Goal: Transaction & Acquisition: Purchase product/service

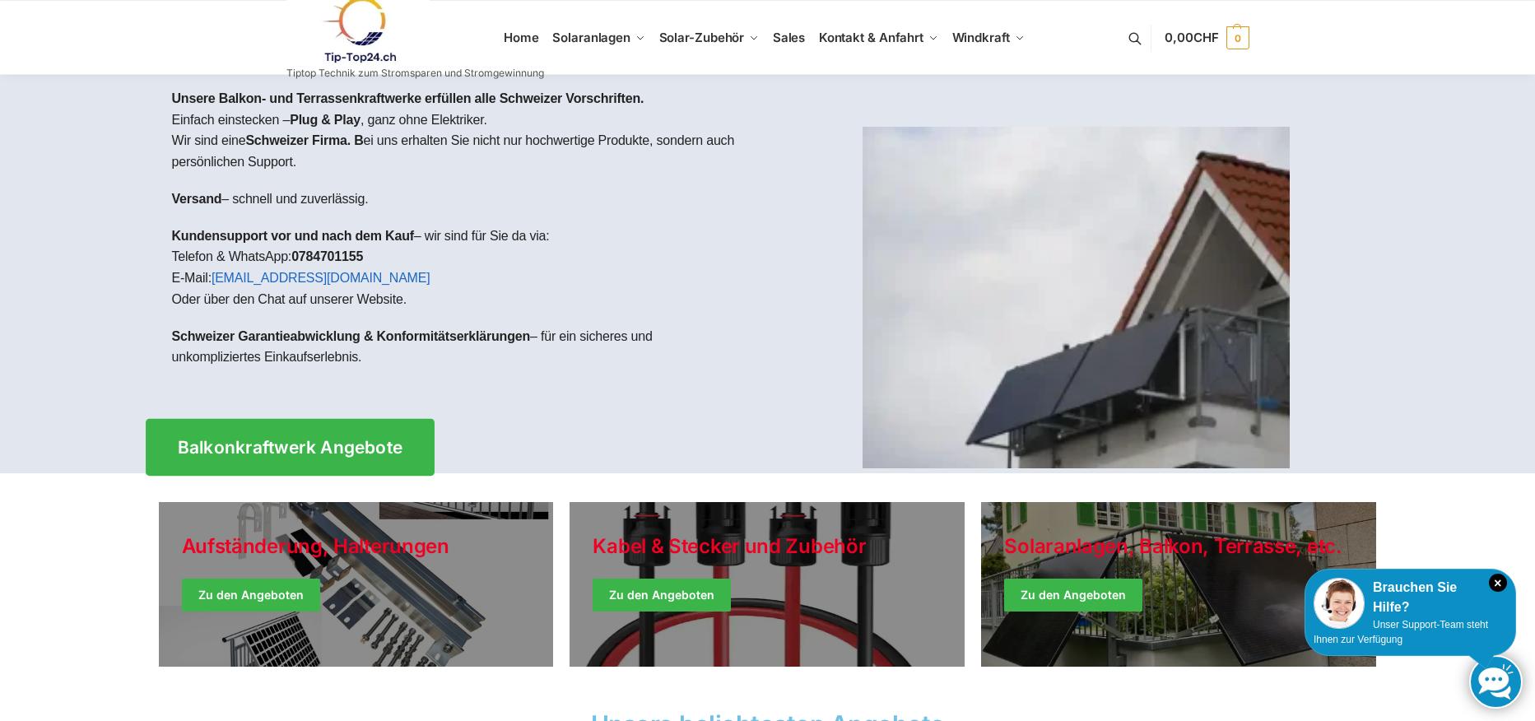
click at [290, 448] on span "Balkonkraftwerk Angebote" at bounding box center [289, 447] width 225 height 17
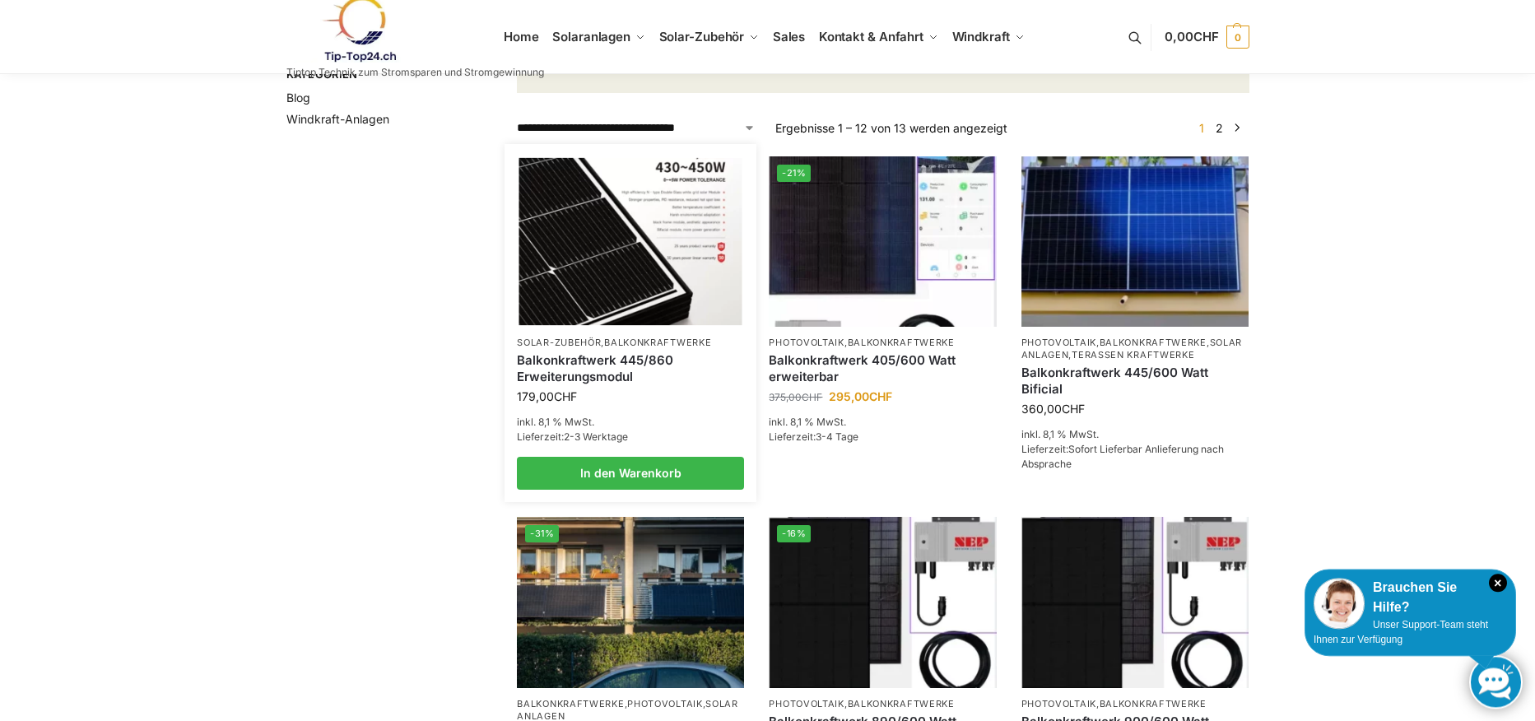
scroll to position [255, 0]
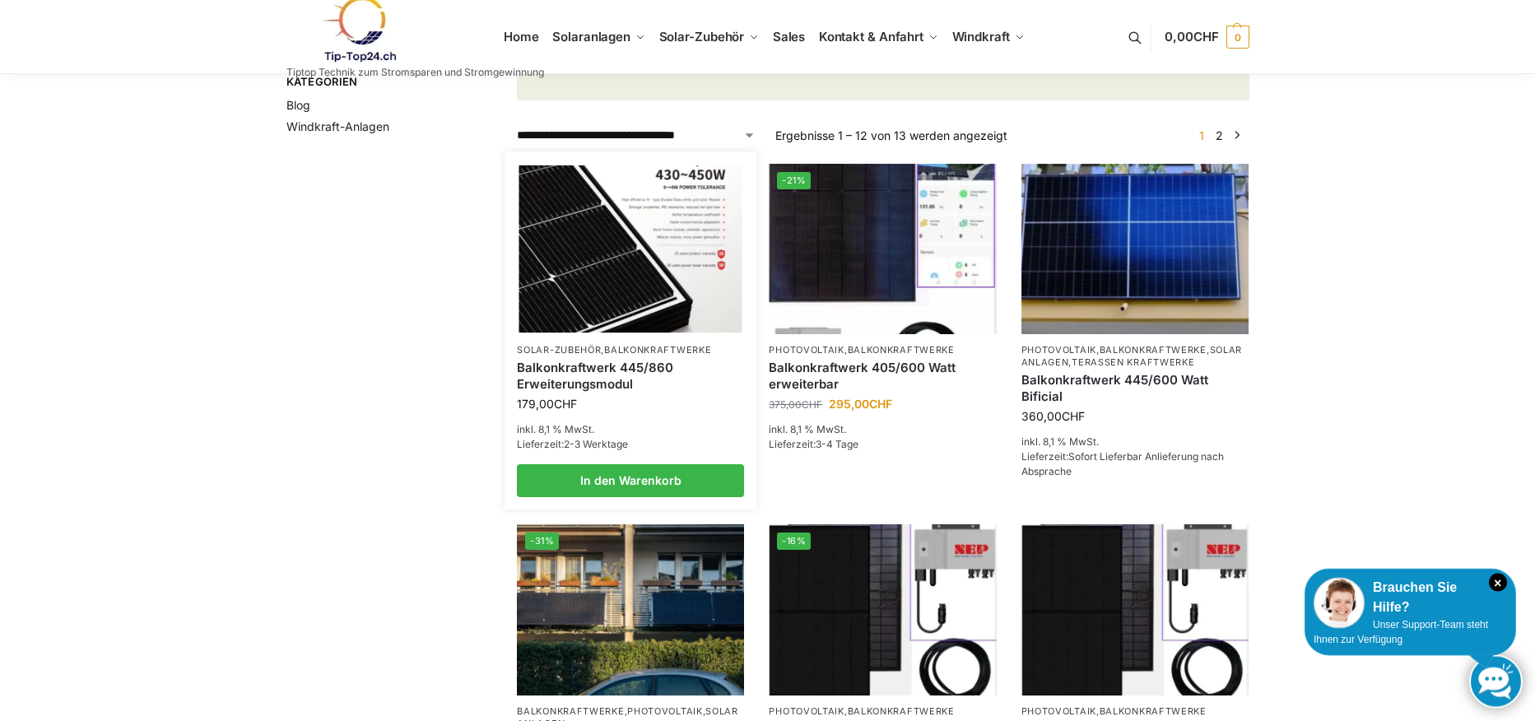
click at [610, 356] on link "Balkonkraftwerke" at bounding box center [657, 351] width 107 height 12
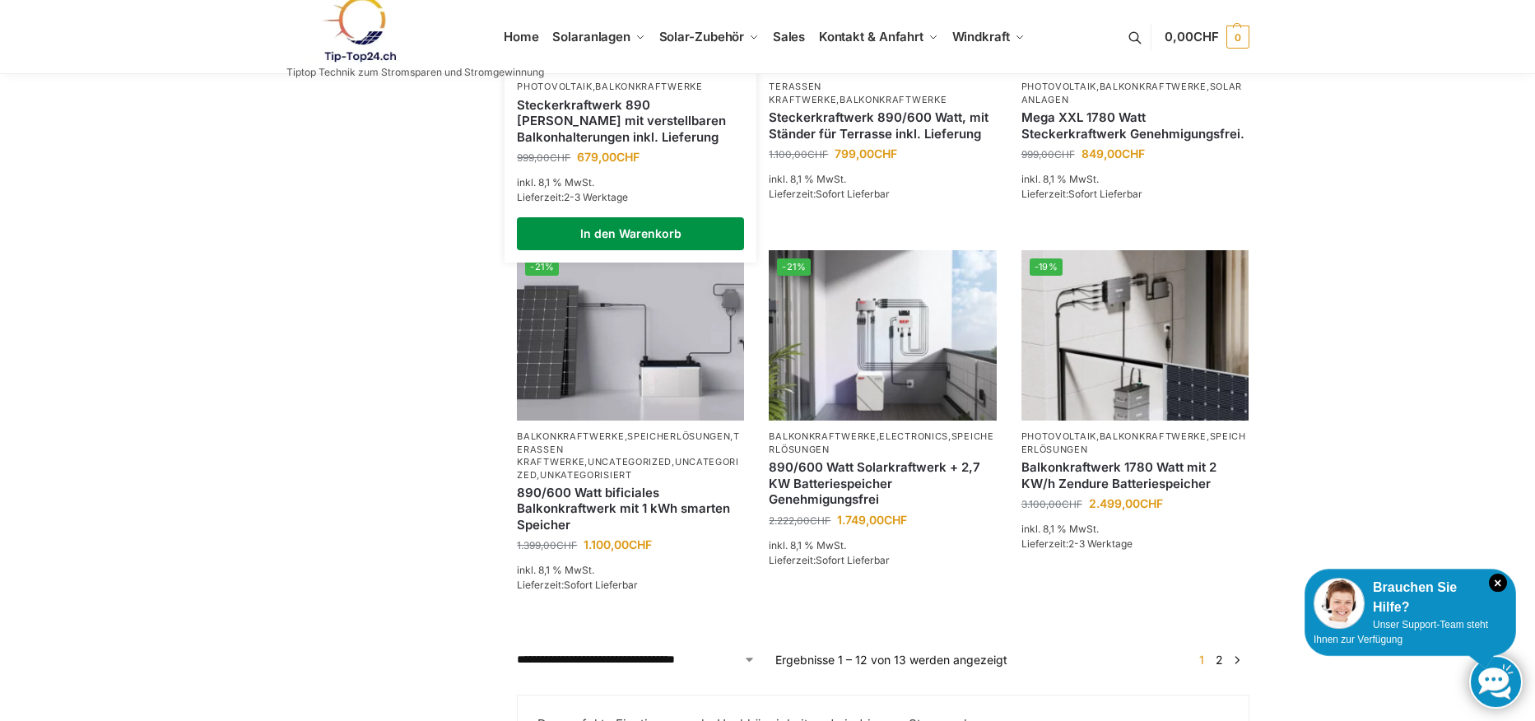
scroll to position [1249, 0]
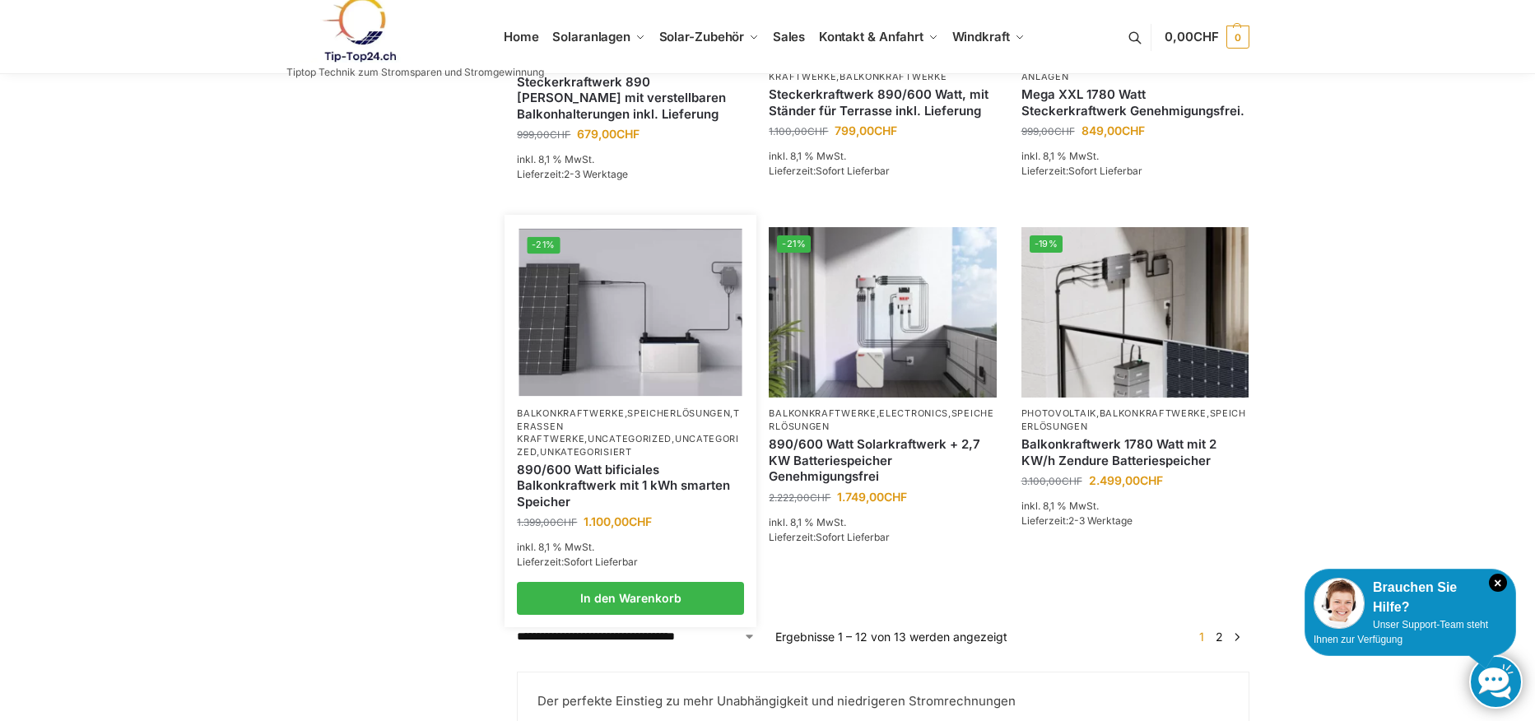
click at [627, 444] on link "Terassen Kraftwerke" at bounding box center [628, 425] width 223 height 37
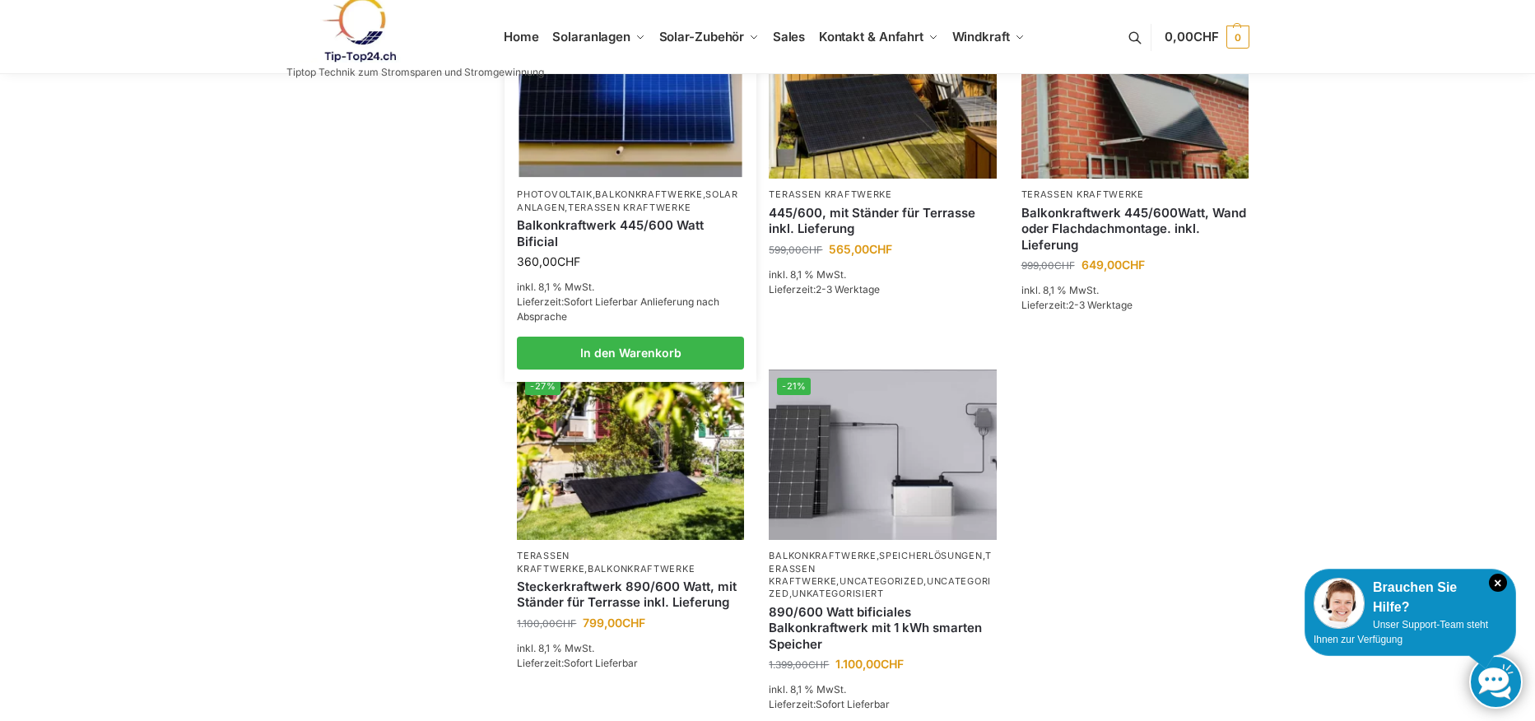
scroll to position [454, 0]
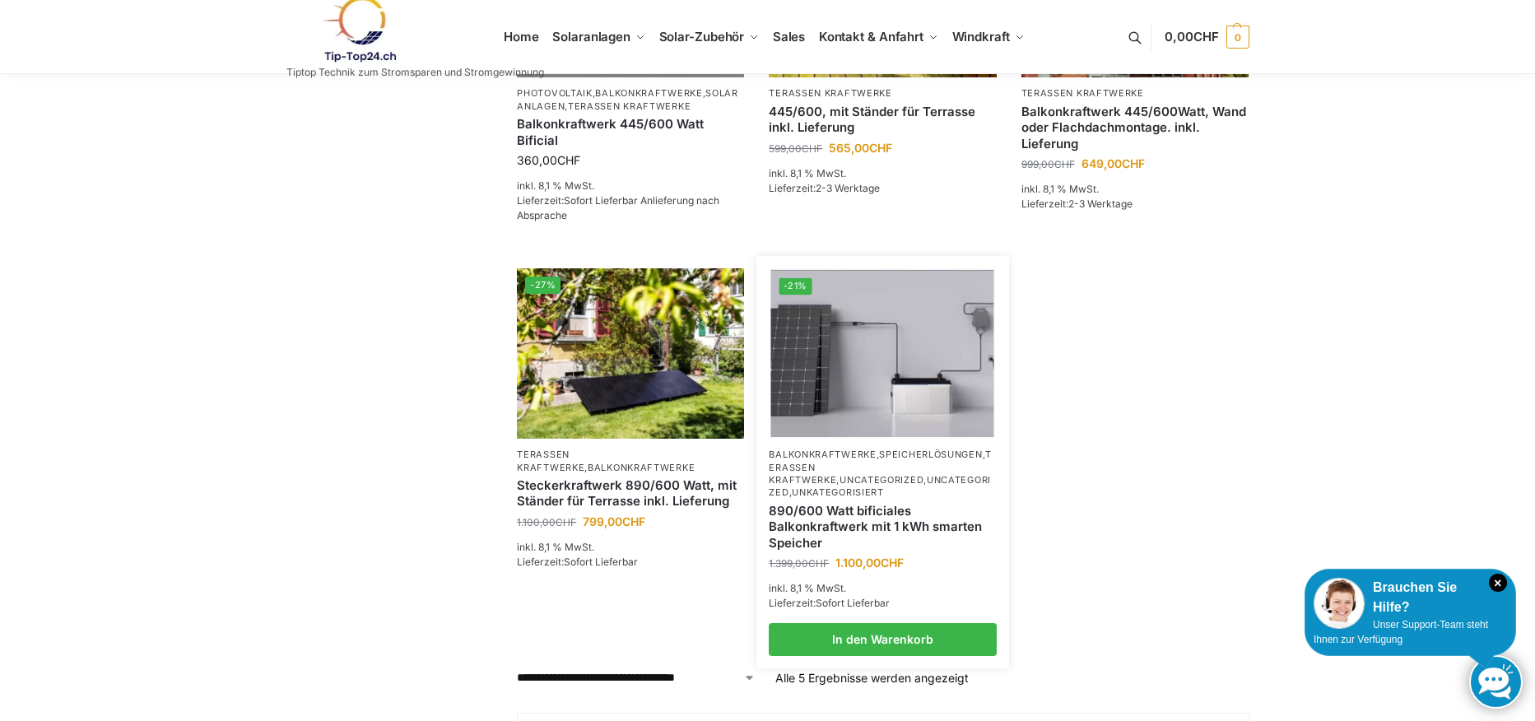
click at [844, 462] on p "Balkonkraftwerke , Speicherlösungen , Terassen Kraftwerke , Uncategorized , Unc…" at bounding box center [882, 473] width 227 height 51
click at [825, 503] on link "890/600 Watt bificiales Balkonkraftwerk mit 1 kWh smarten Speicher" at bounding box center [882, 527] width 227 height 49
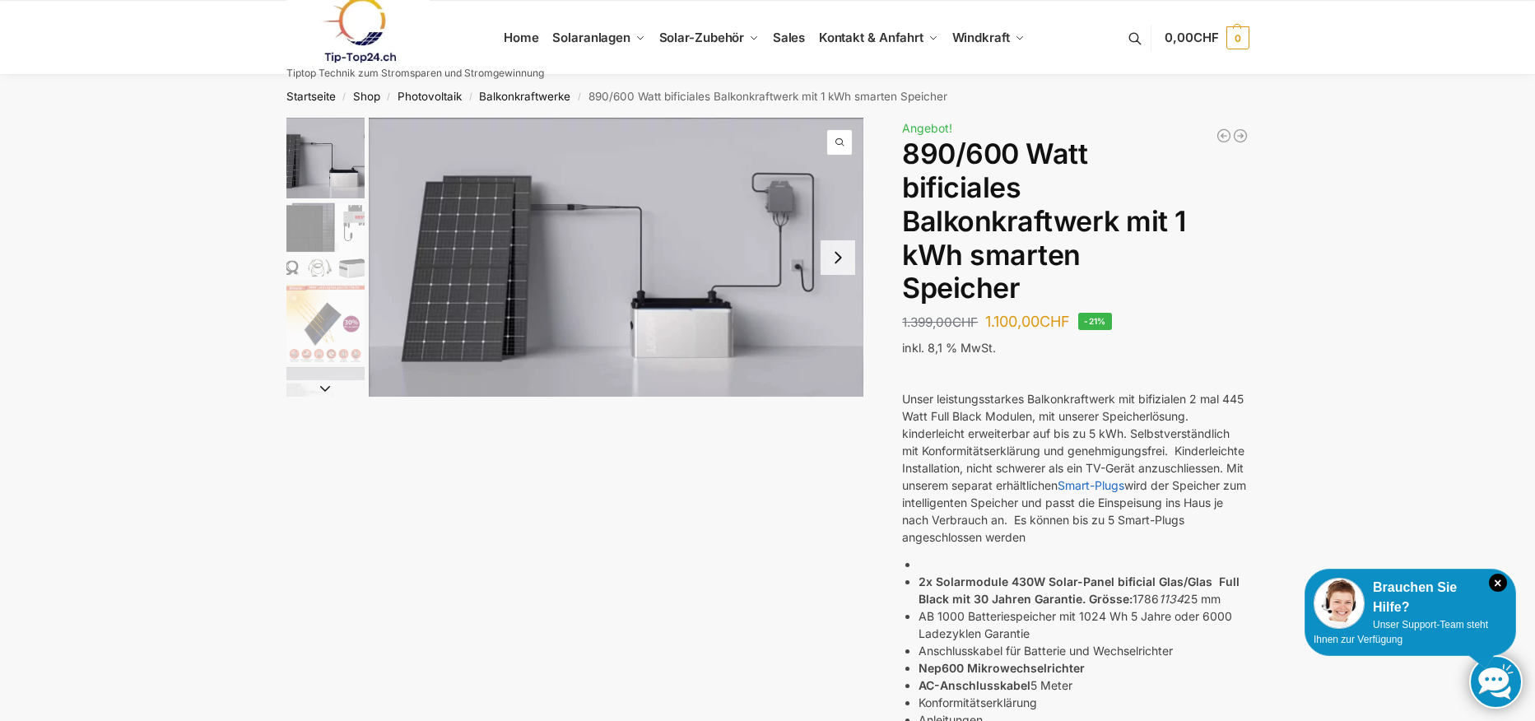
click at [332, 229] on img "2 / 7" at bounding box center [325, 241] width 78 height 78
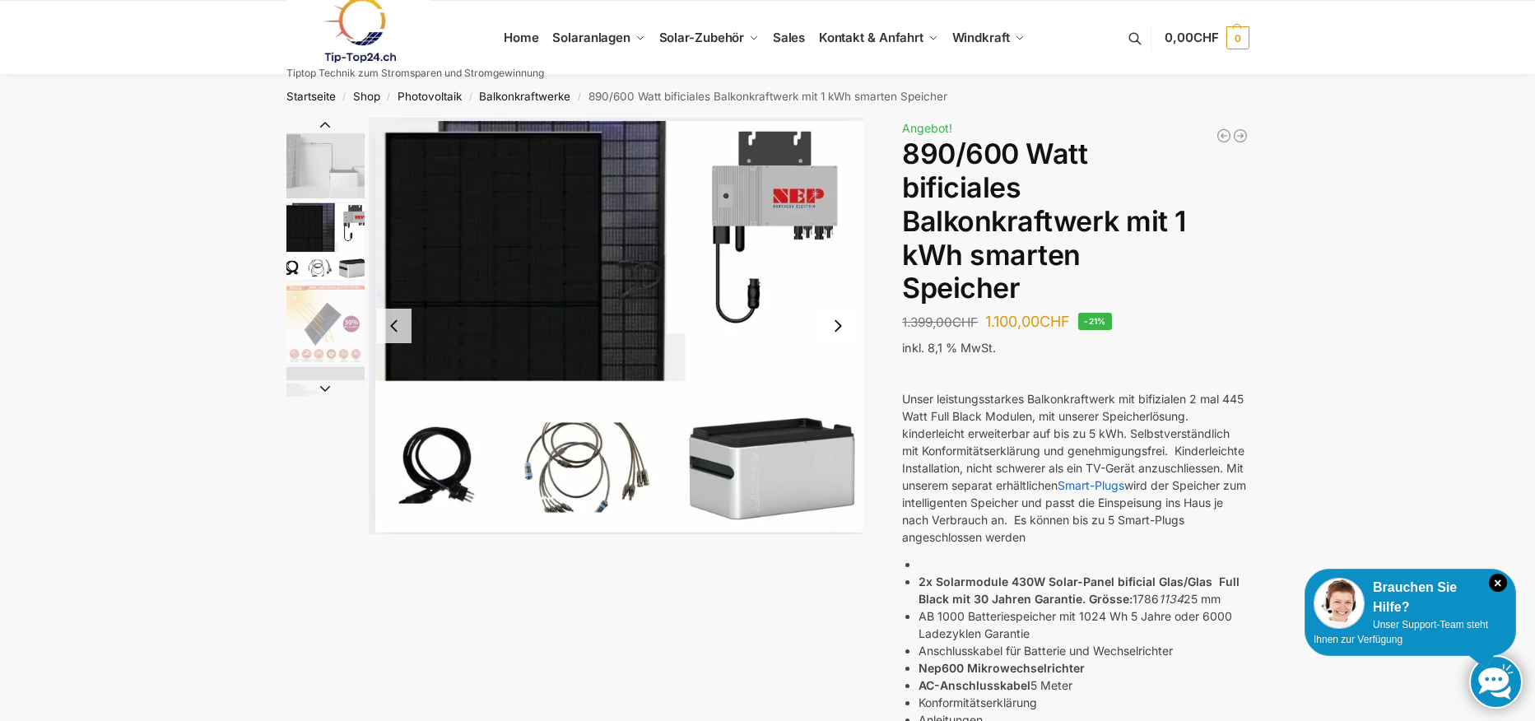
click at [342, 318] on img "3 / 7" at bounding box center [325, 324] width 78 height 78
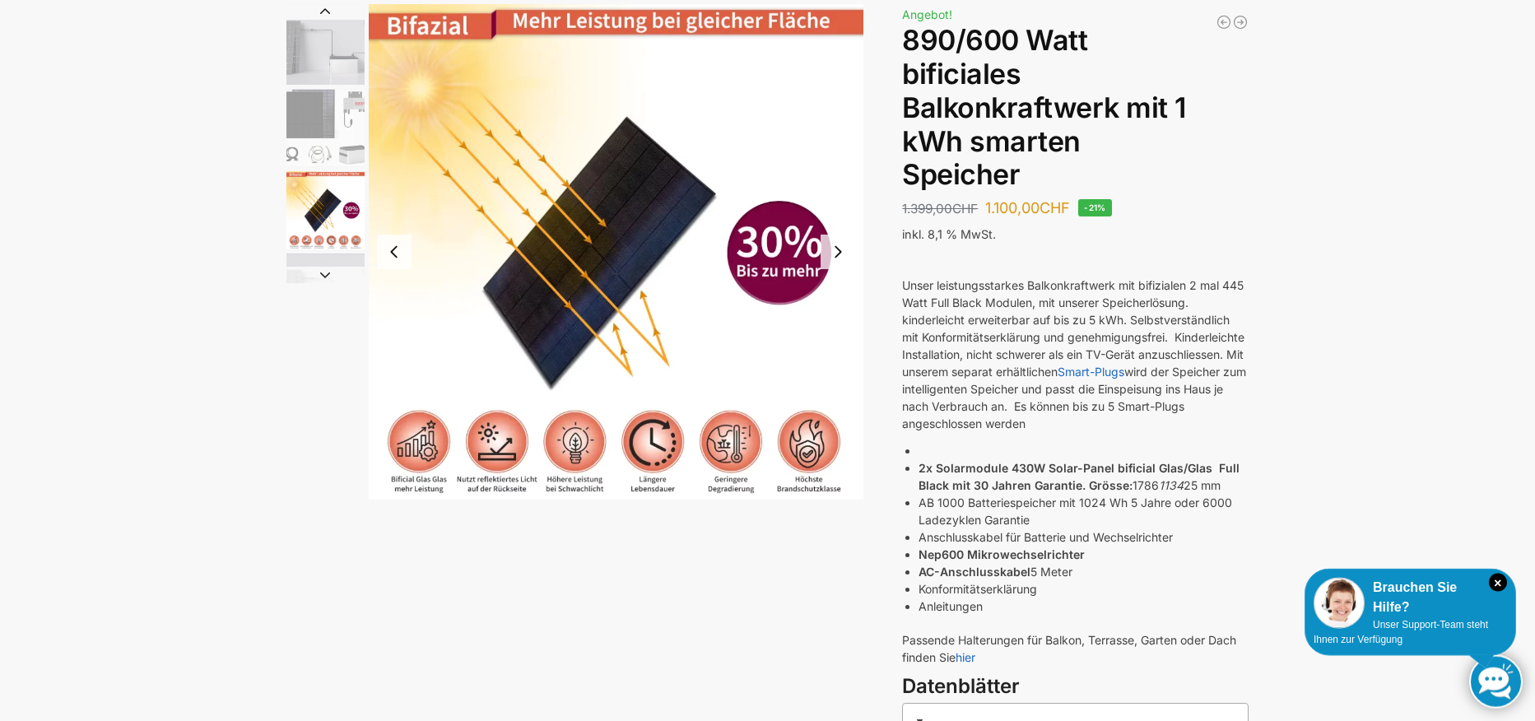
scroll to position [128, 0]
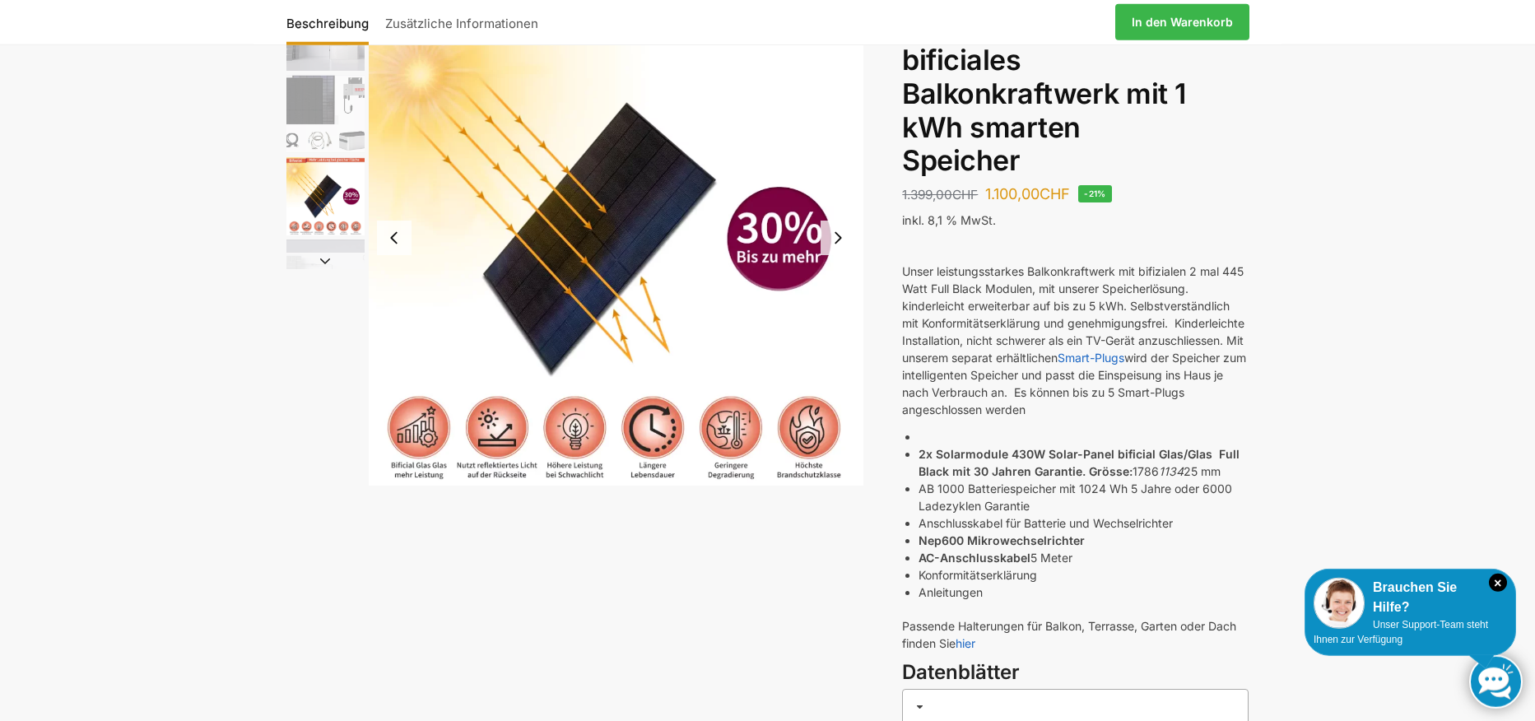
click at [337, 262] on button "Next slide" at bounding box center [325, 261] width 78 height 16
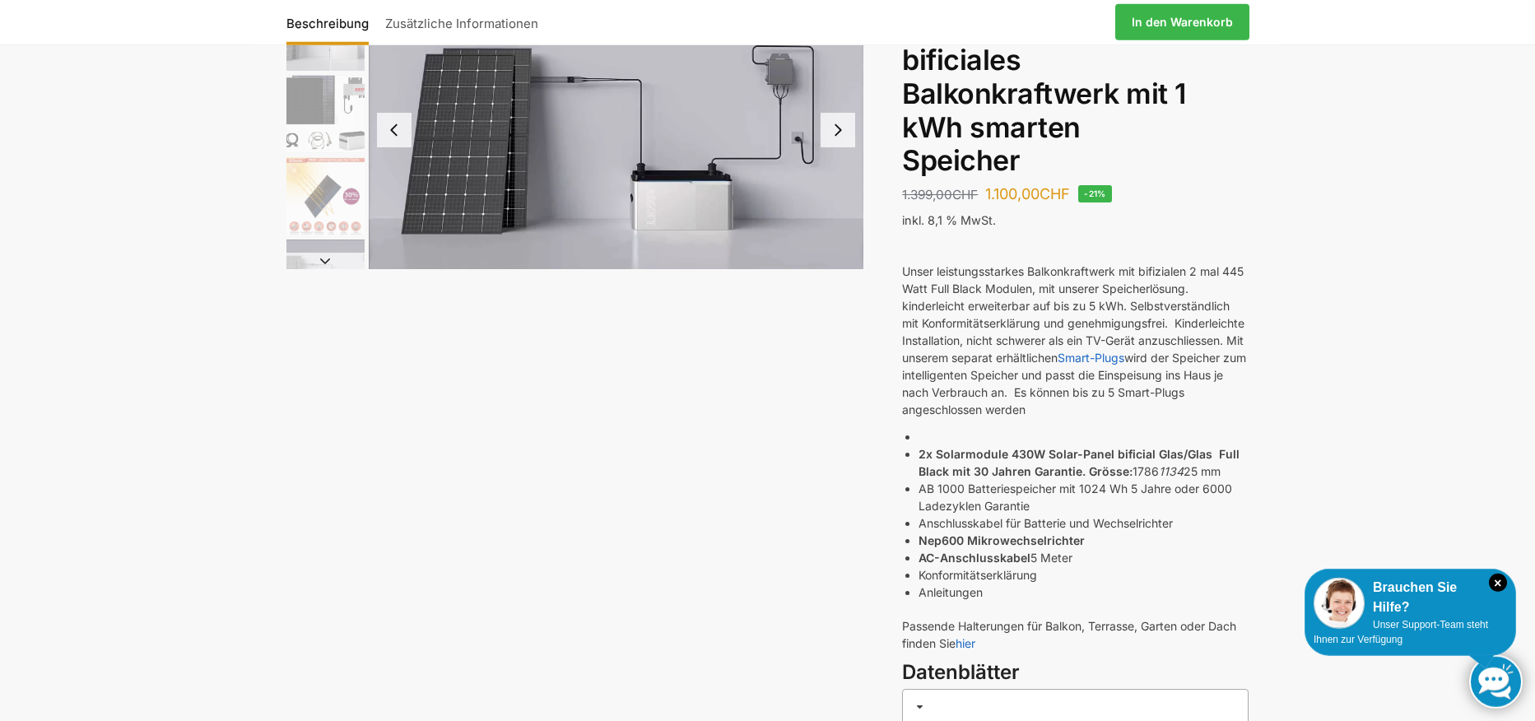
scroll to position [0, 0]
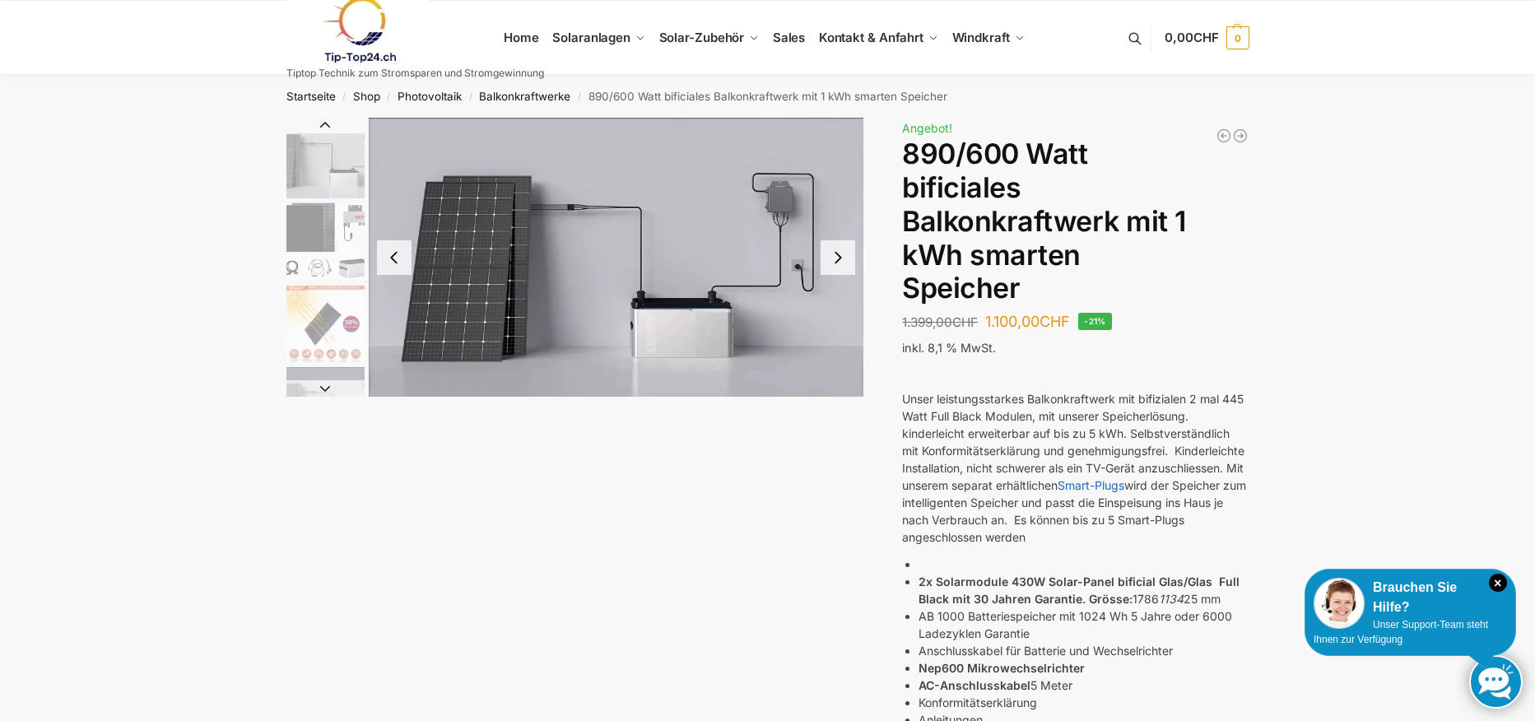
click at [336, 174] on img "1 / 7" at bounding box center [325, 158] width 78 height 81
click at [333, 217] on img "2 / 7" at bounding box center [325, 241] width 78 height 78
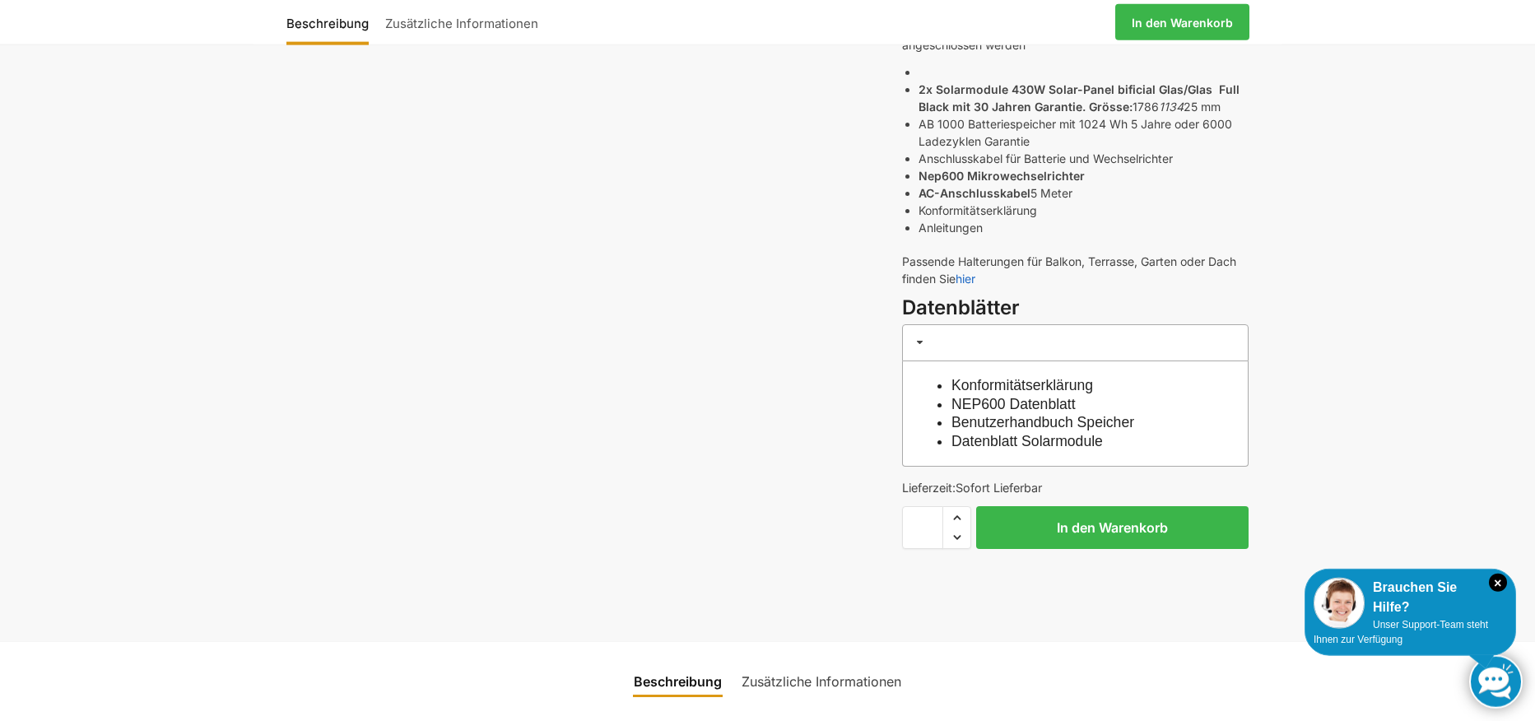
scroll to position [540, 0]
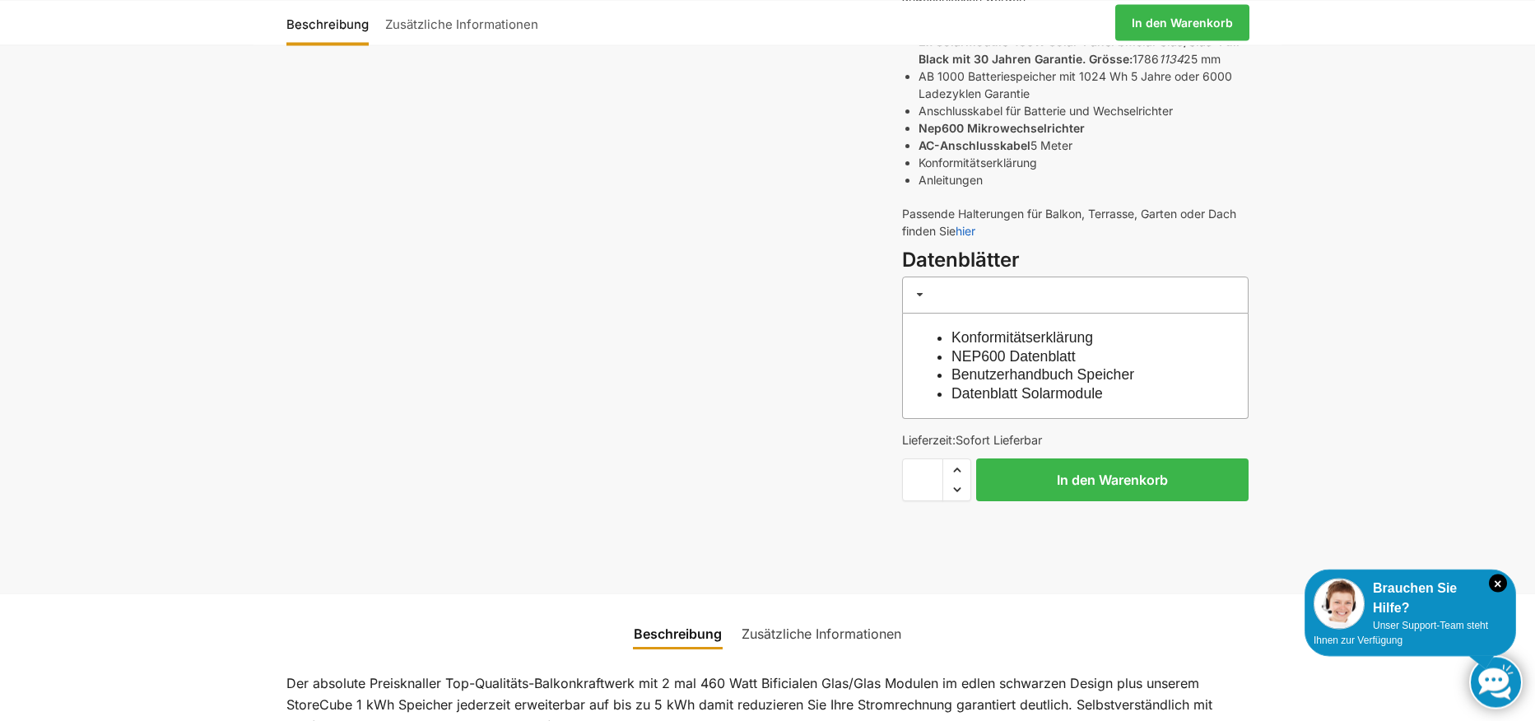
click at [1008, 375] on link "Benutzerhandbuch Speicher" at bounding box center [1042, 374] width 183 height 16
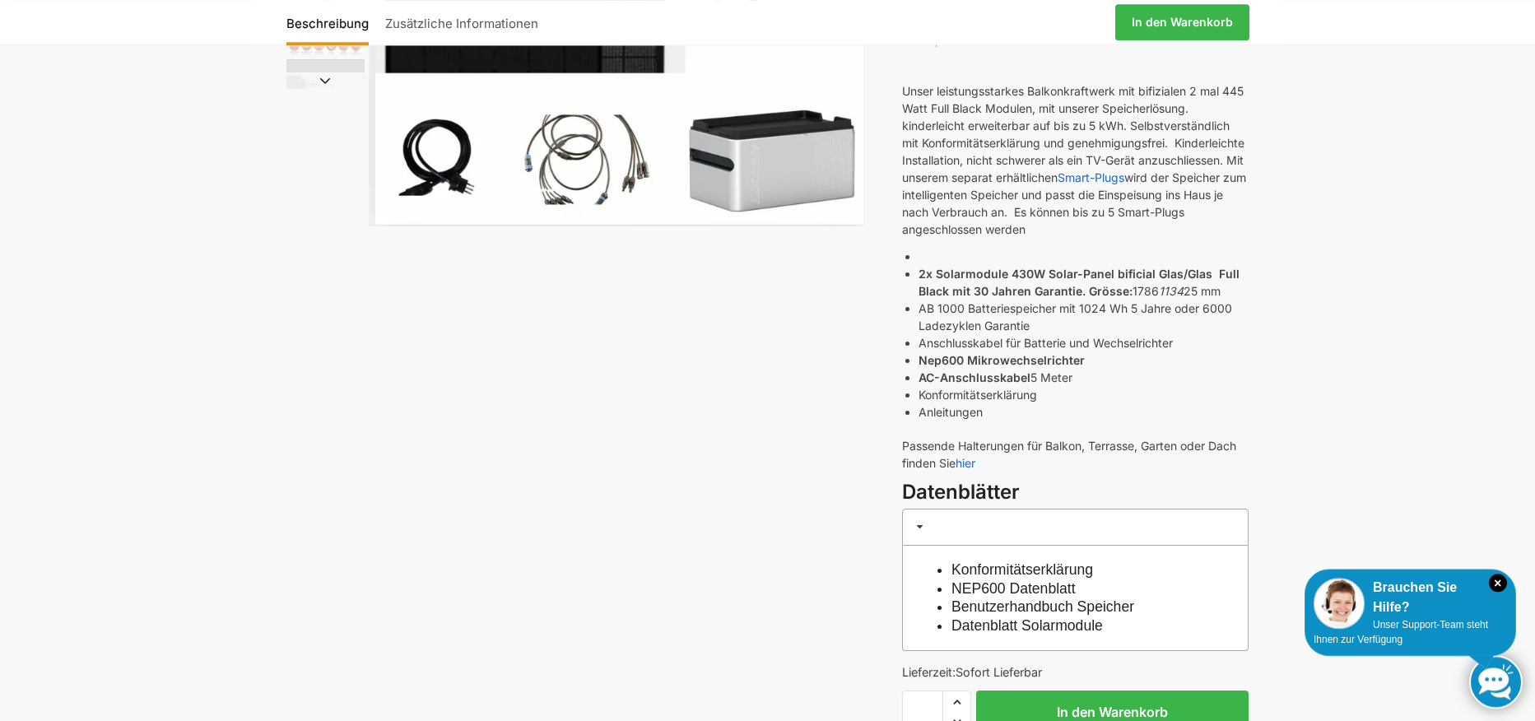
scroll to position [0, 0]
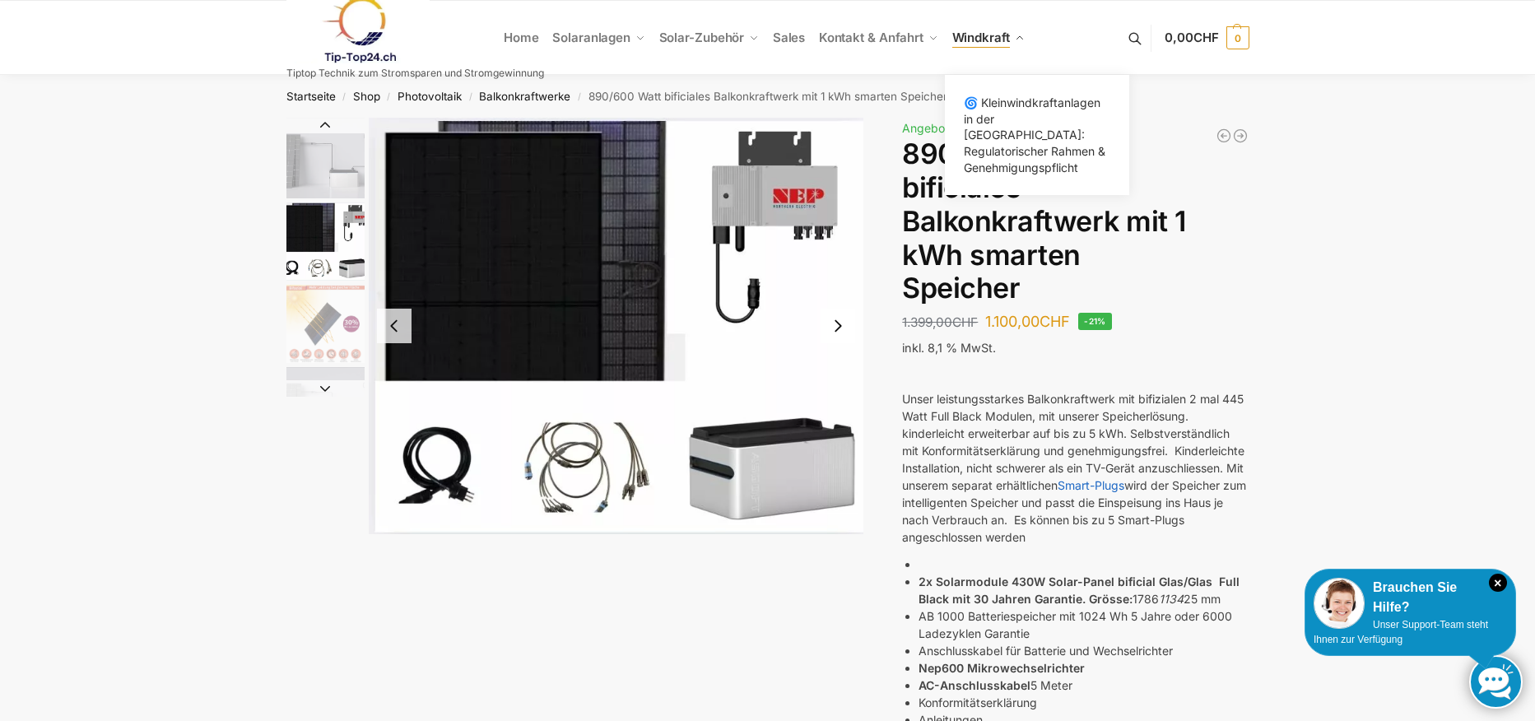
click at [998, 36] on span "Windkraft" at bounding box center [981, 38] width 58 height 16
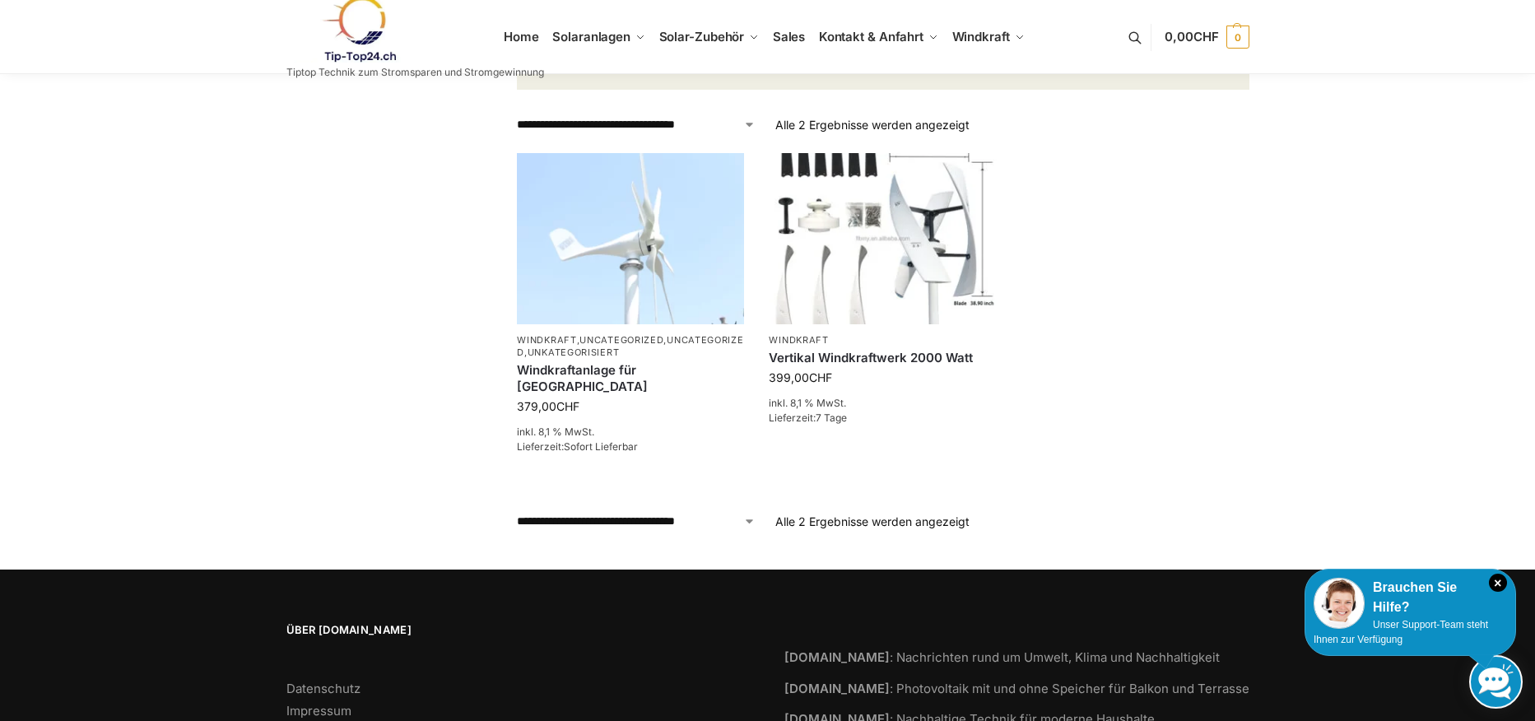
scroll to position [712, 0]
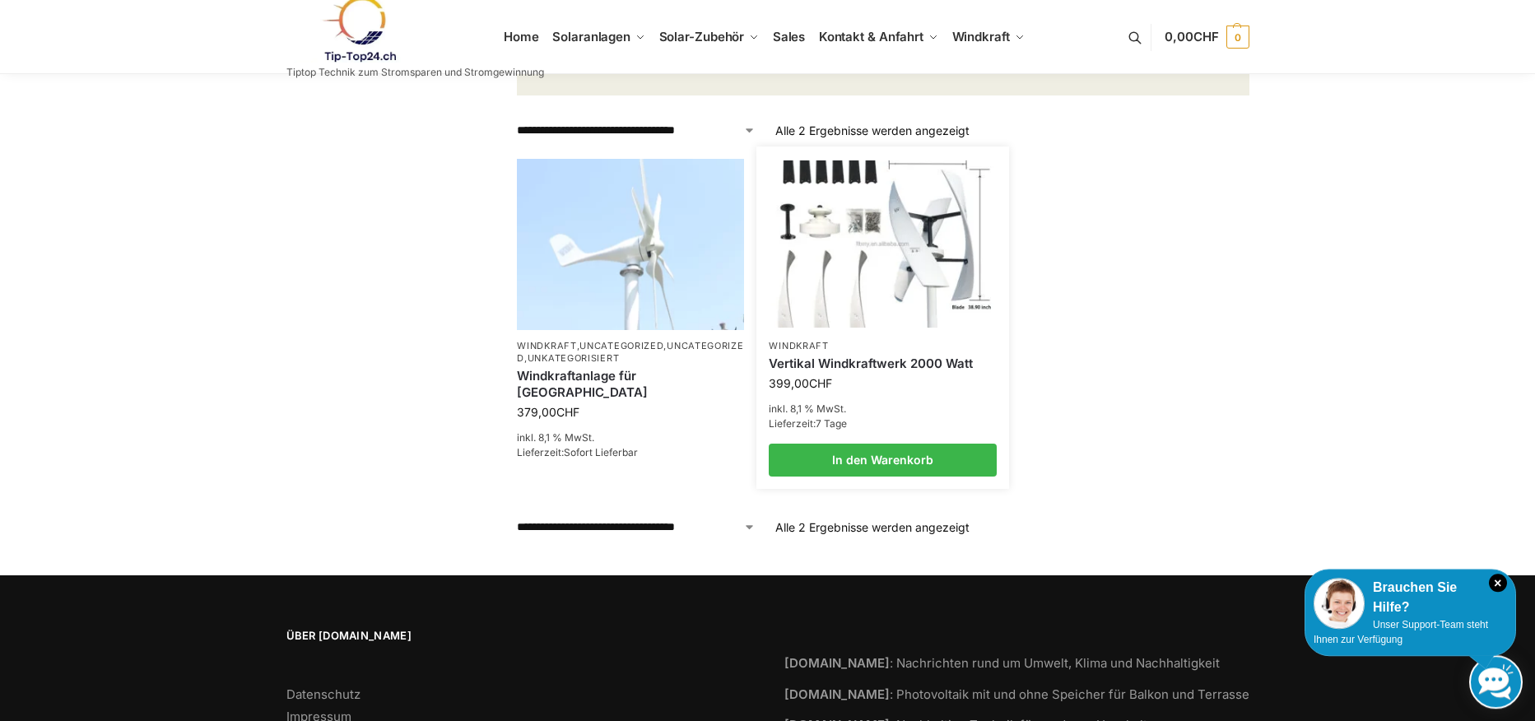
click at [851, 355] on link "Vertikal Windkraftwerk 2000 Watt" at bounding box center [882, 363] width 227 height 16
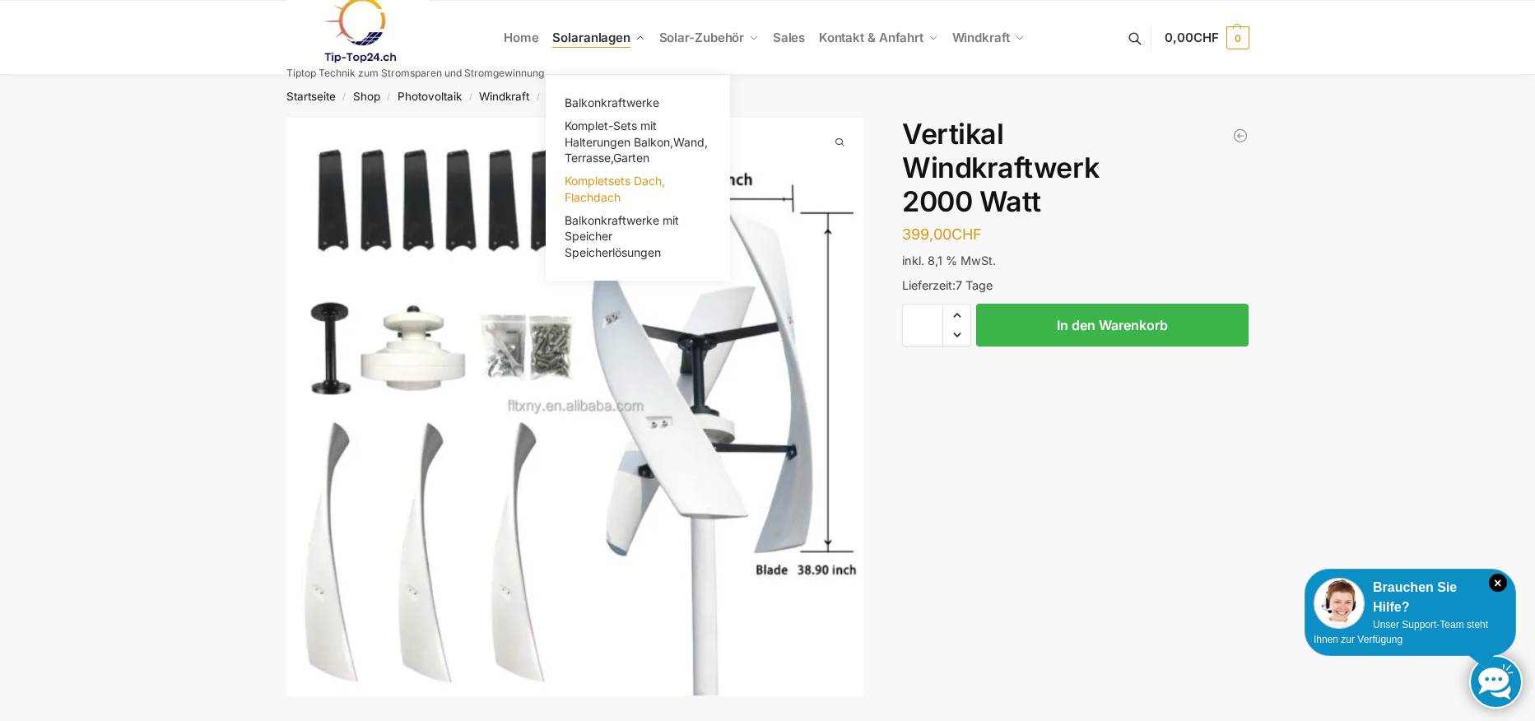
click at [595, 184] on span "Kompletsets Dach, Flachdach" at bounding box center [614, 189] width 100 height 30
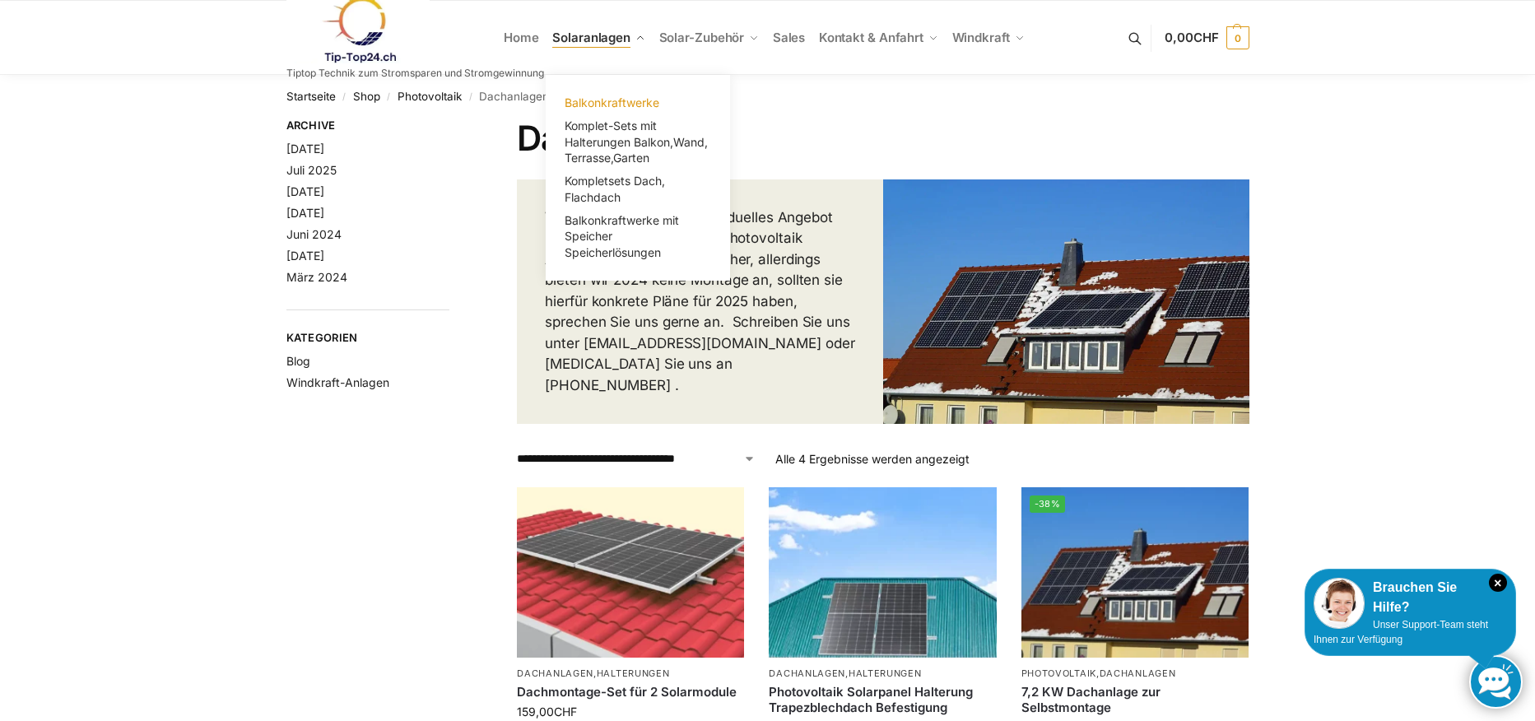
click at [621, 105] on span "Balkonkraftwerke" at bounding box center [611, 102] width 95 height 14
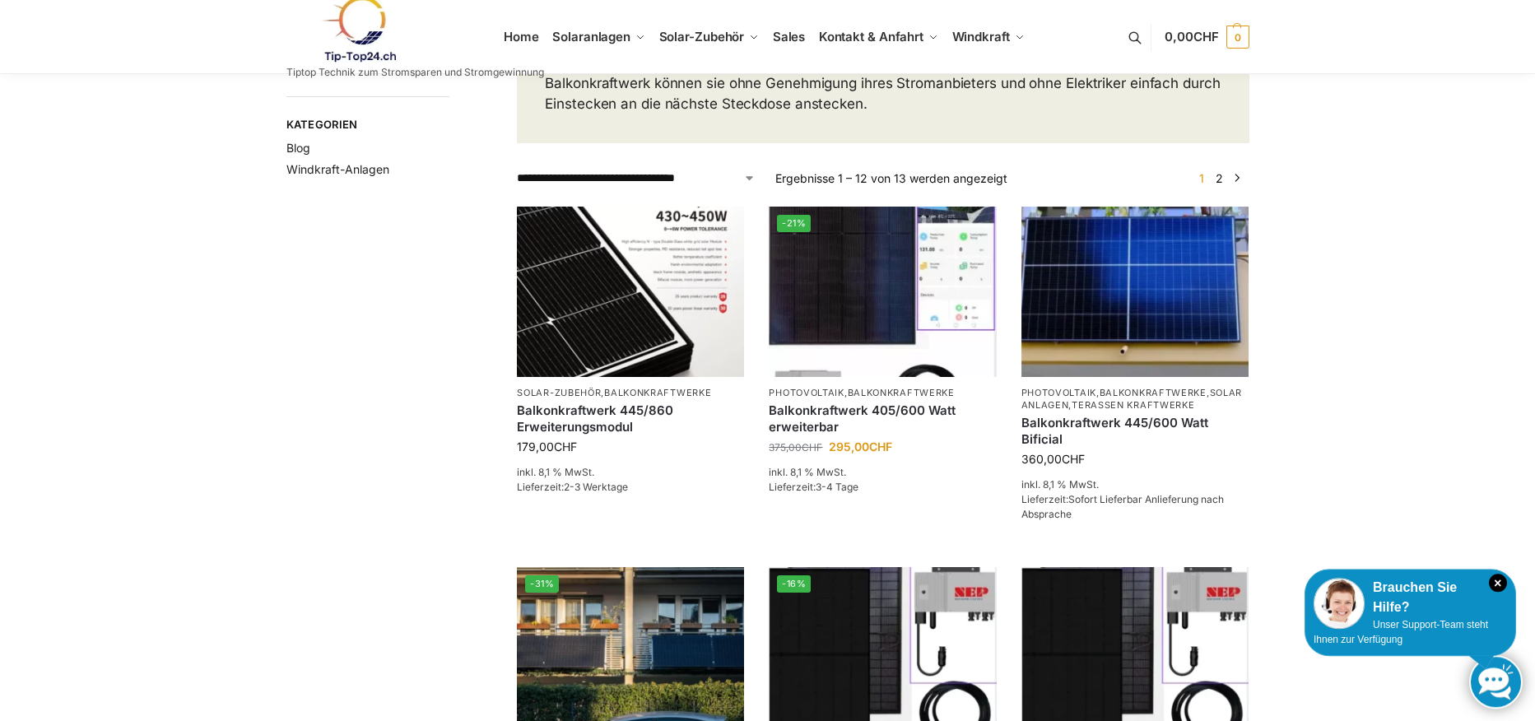
scroll to position [227, 0]
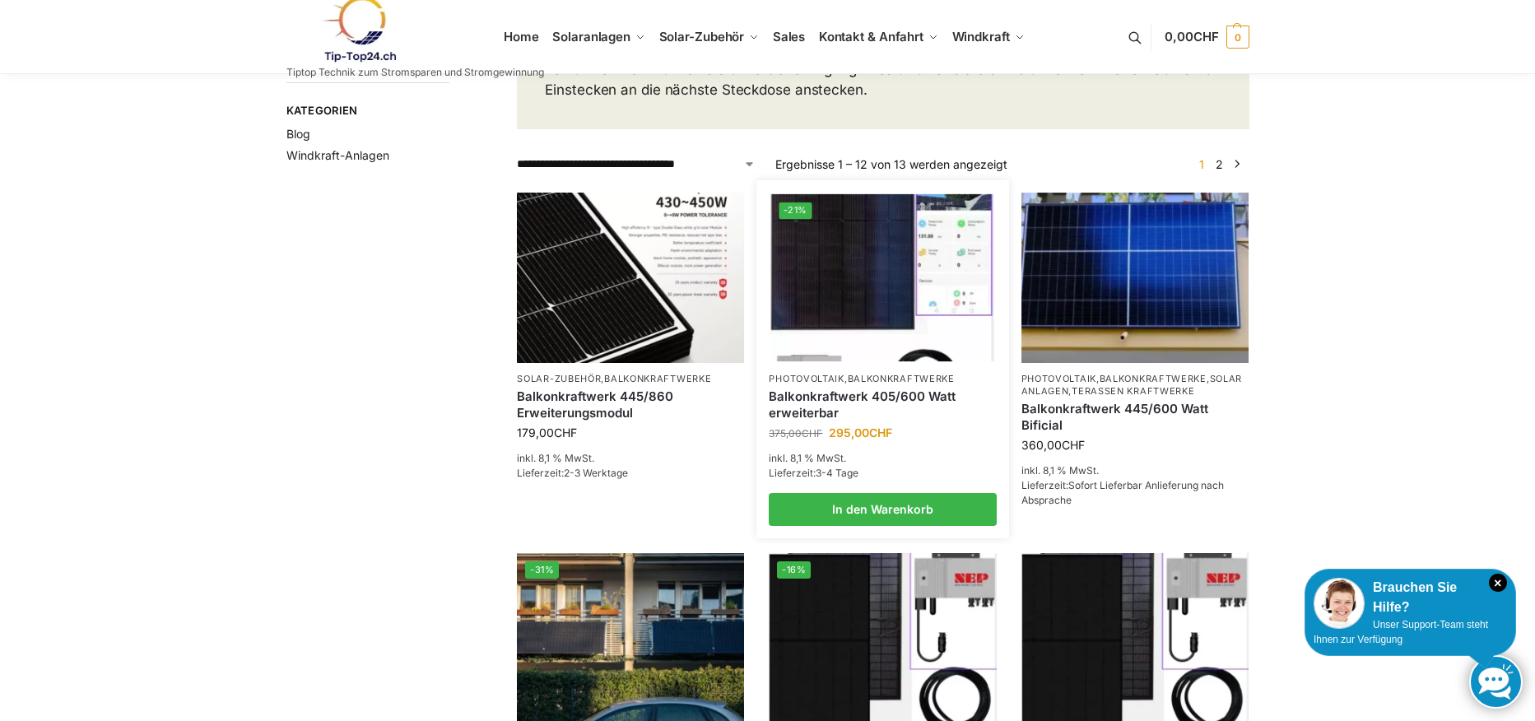
click at [819, 420] on link "Balkonkraftwerk 405/600 Watt erweiterbar" at bounding box center [882, 404] width 227 height 32
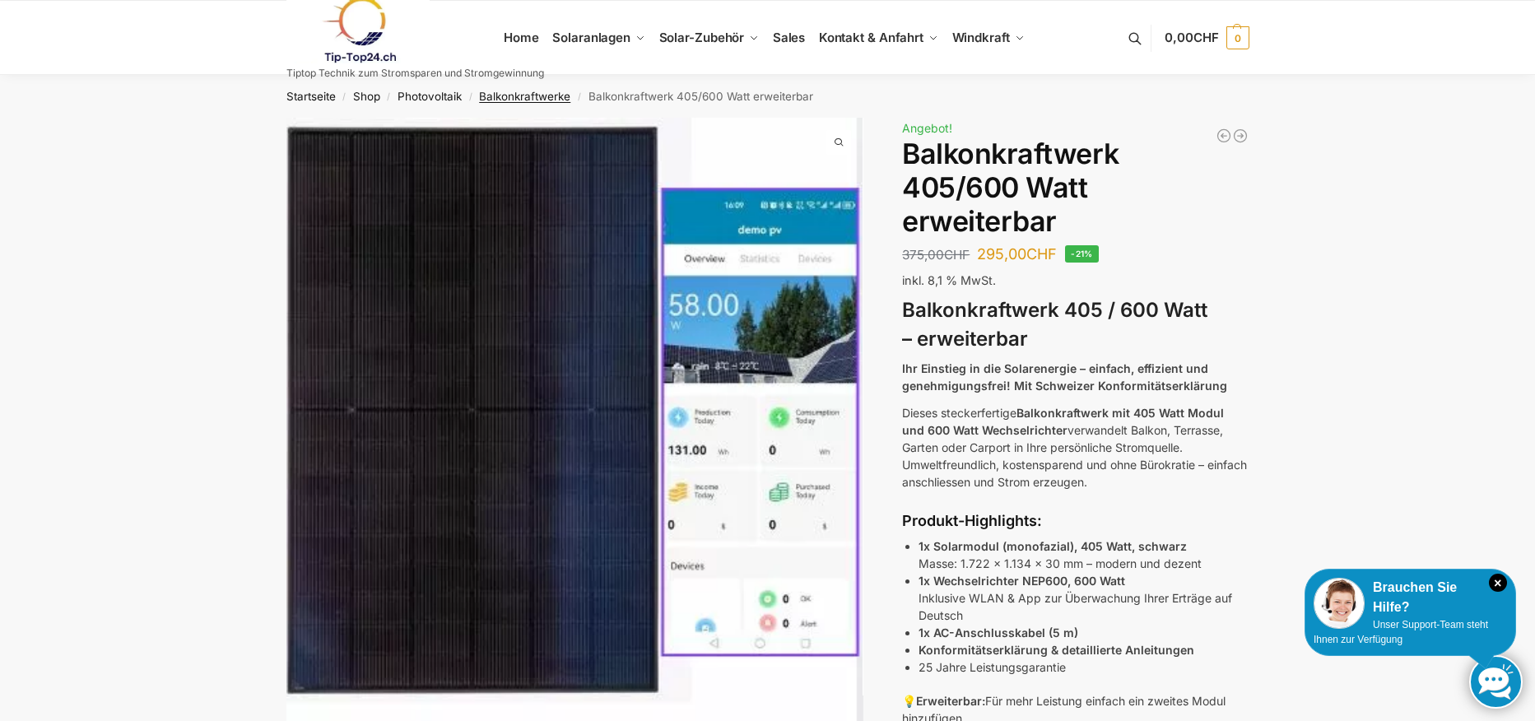
click at [540, 100] on link "Balkonkraftwerke" at bounding box center [524, 96] width 91 height 13
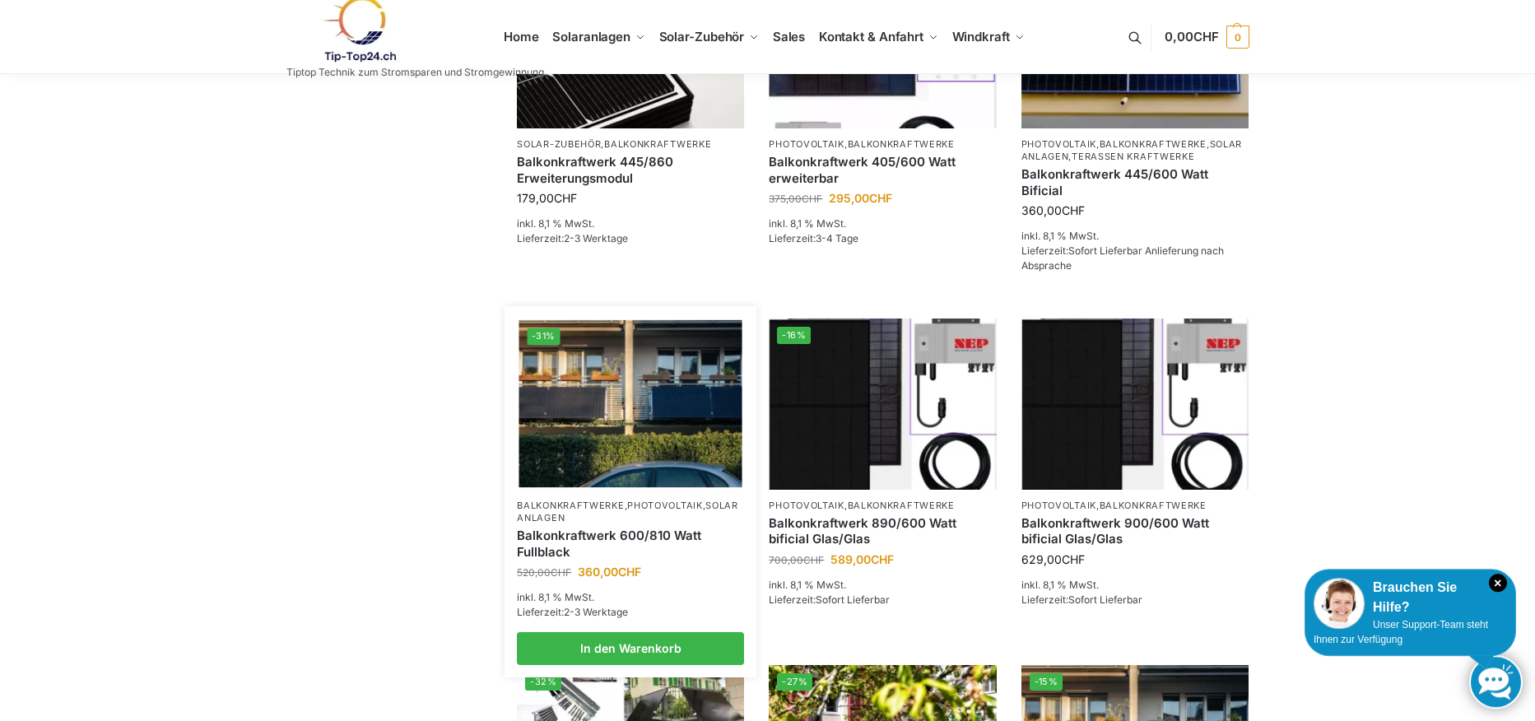
scroll to position [468, 0]
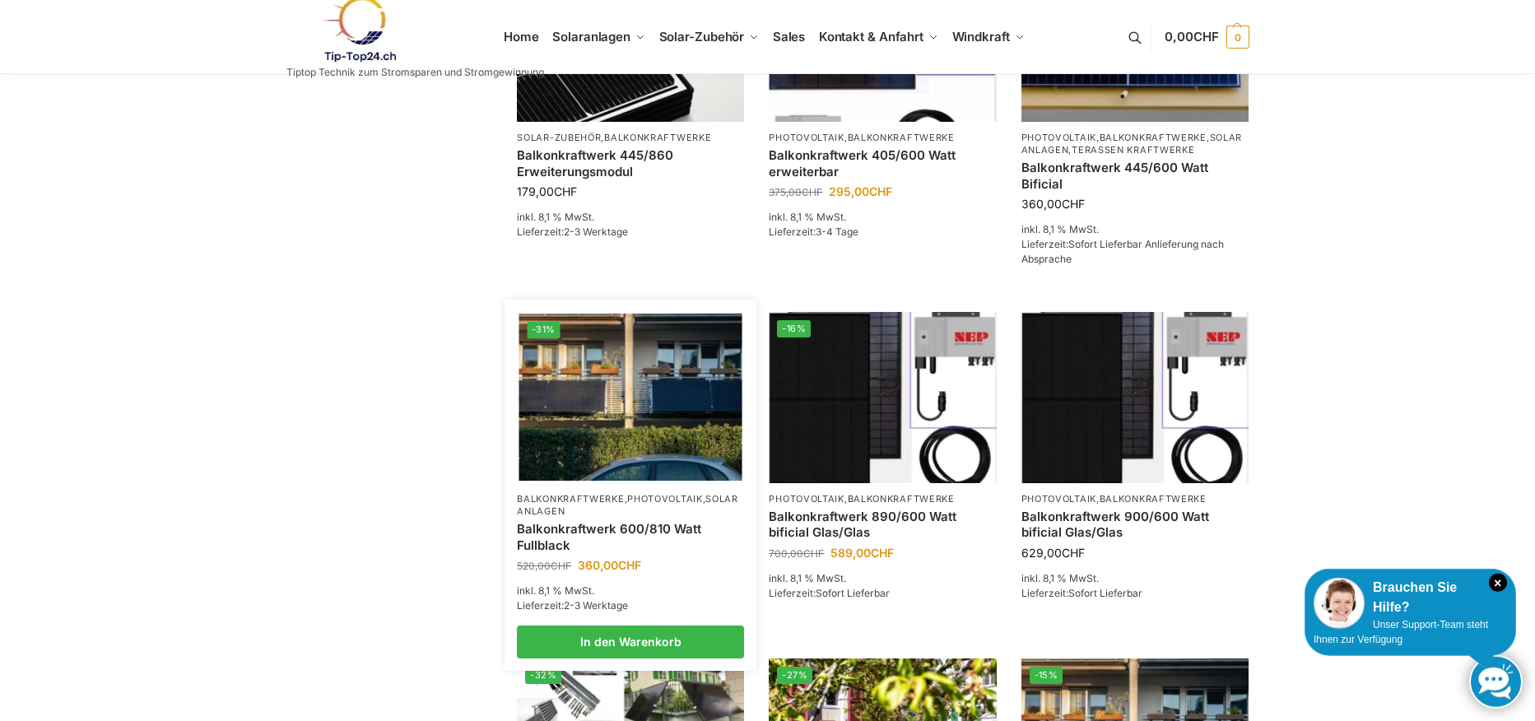
click at [610, 549] on link "Balkonkraftwerk 600/810 Watt Fullblack" at bounding box center [630, 537] width 227 height 32
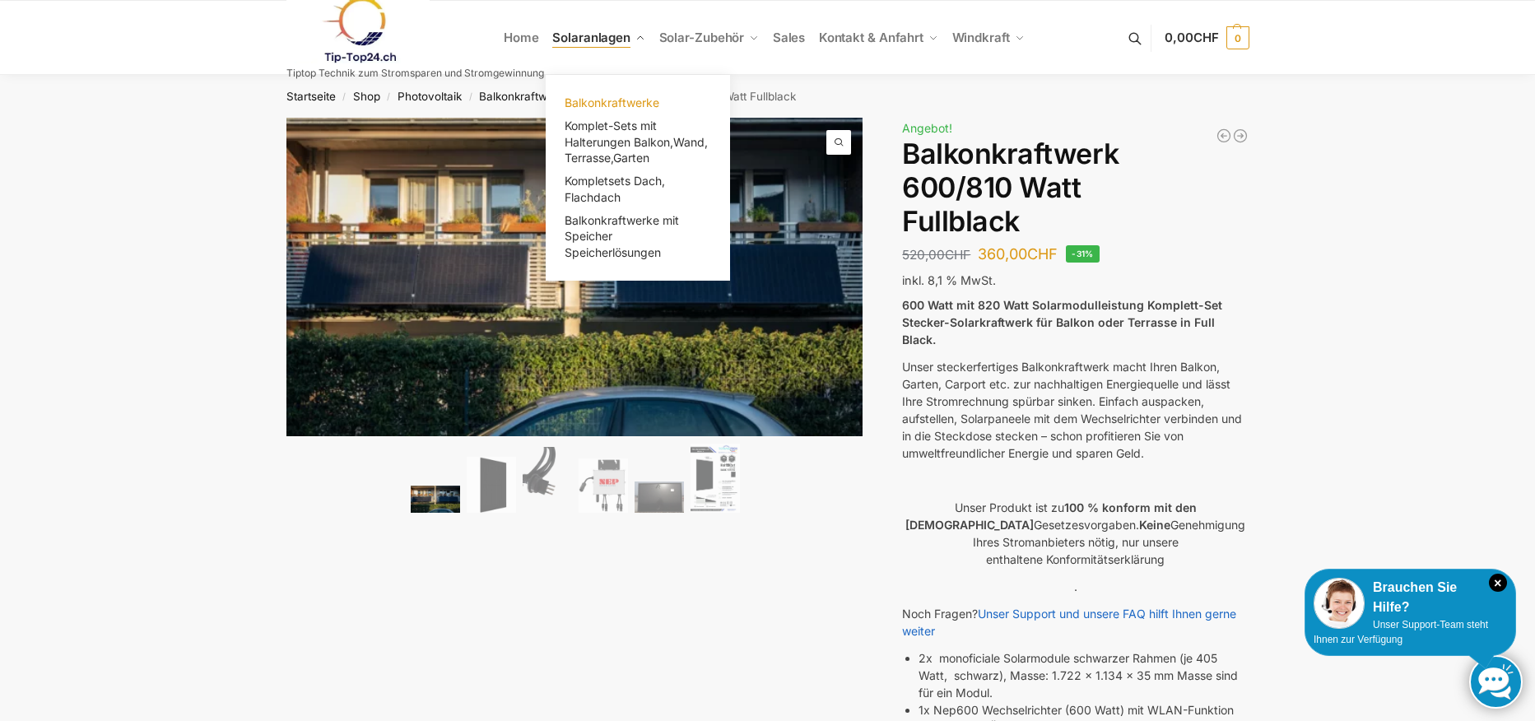
click at [619, 103] on span "Balkonkraftwerke" at bounding box center [611, 102] width 95 height 14
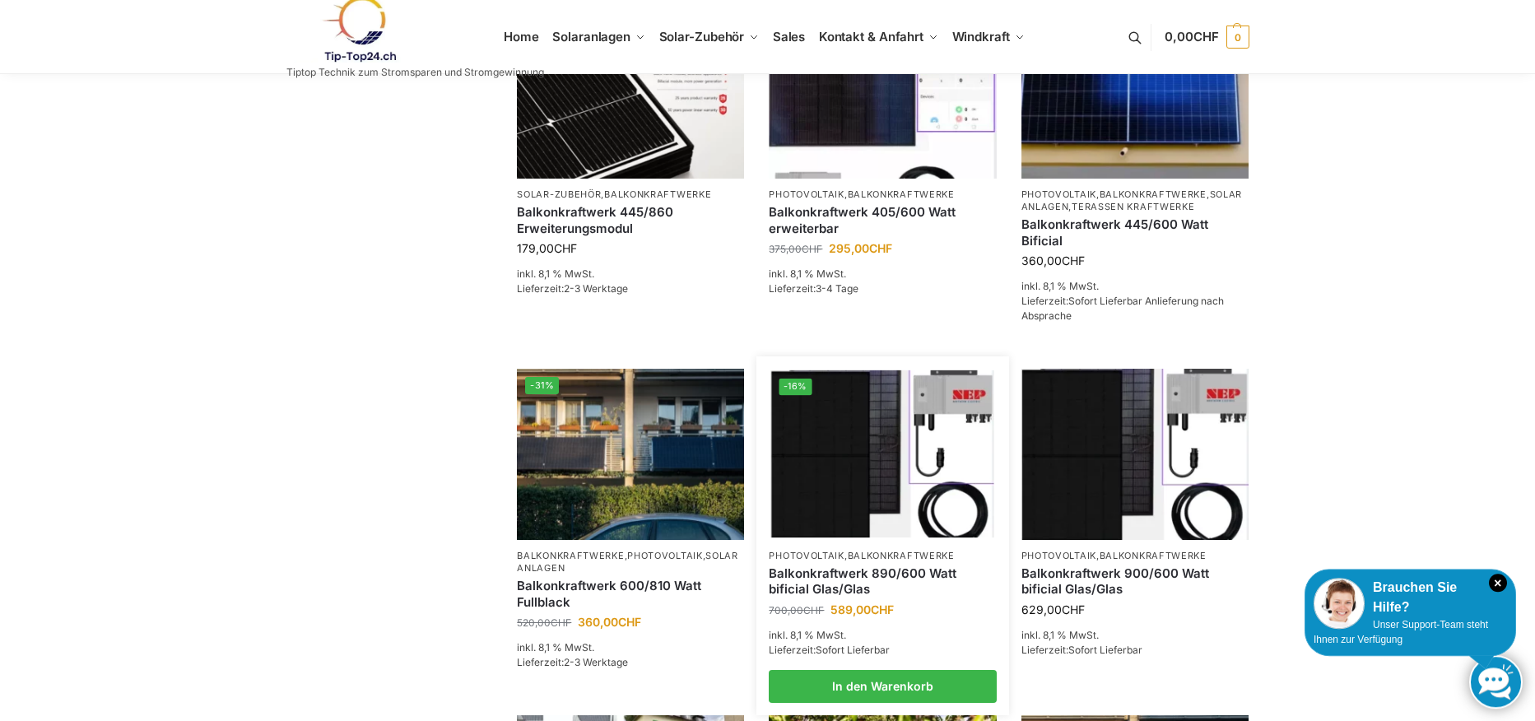
scroll to position [184, 0]
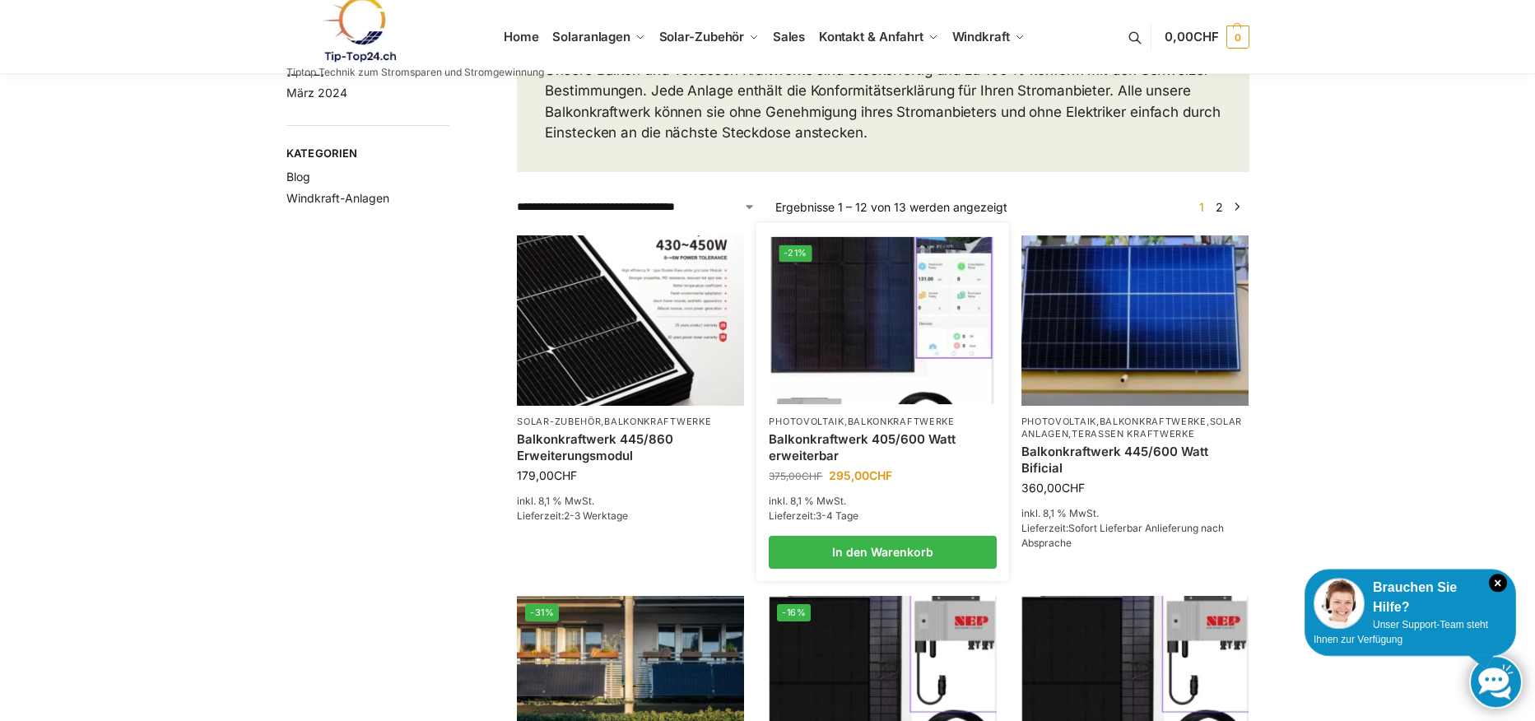
click at [876, 403] on img at bounding box center [882, 319] width 223 height 167
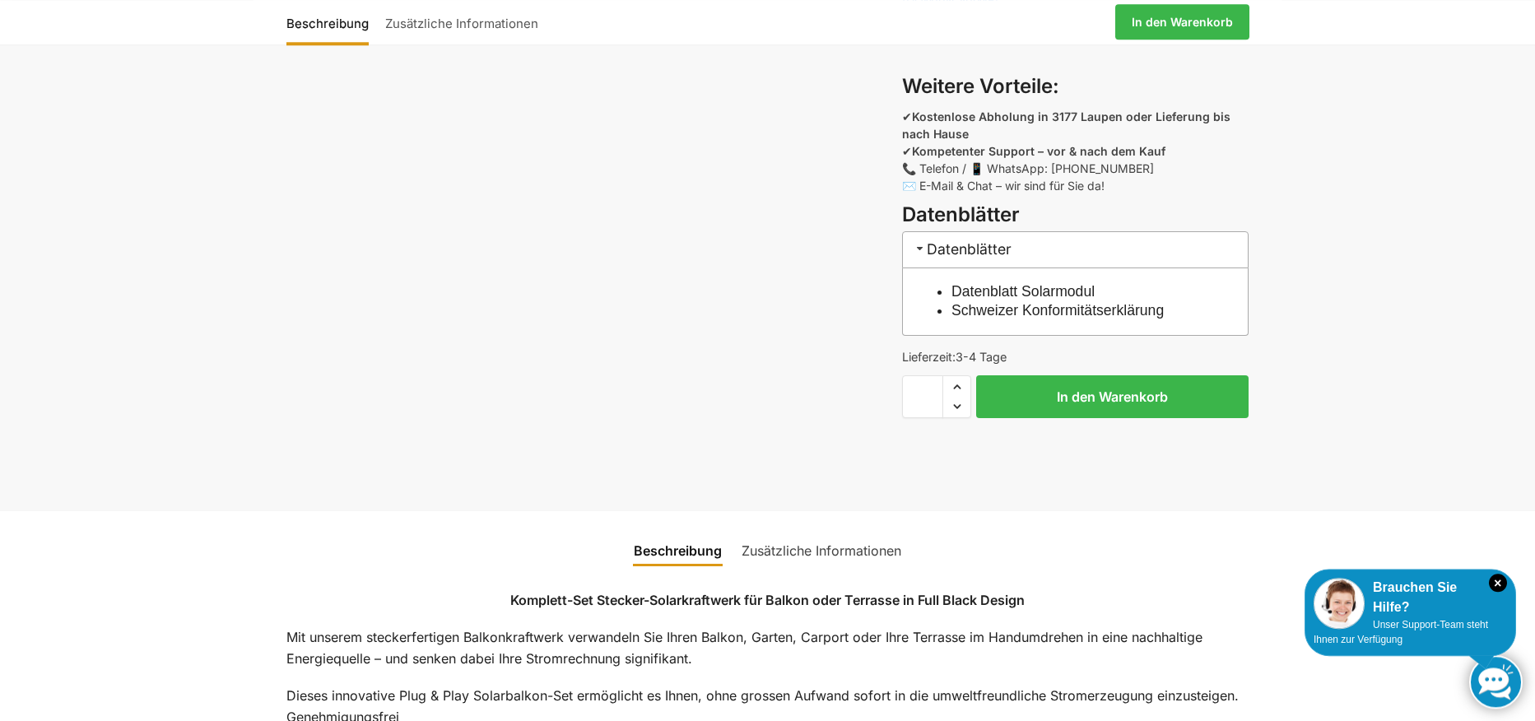
scroll to position [1263, 0]
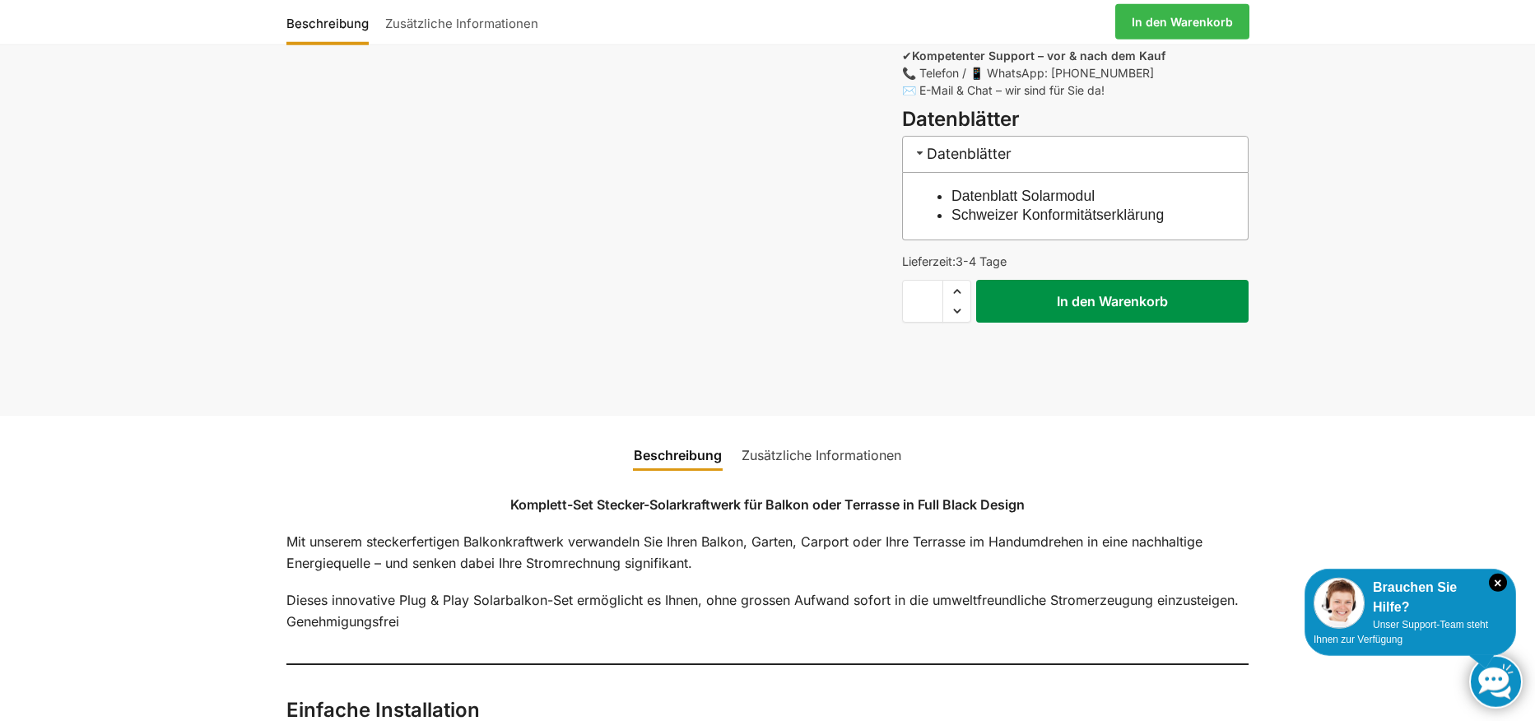
click at [1087, 307] on button "In den Warenkorb" at bounding box center [1112, 301] width 272 height 43
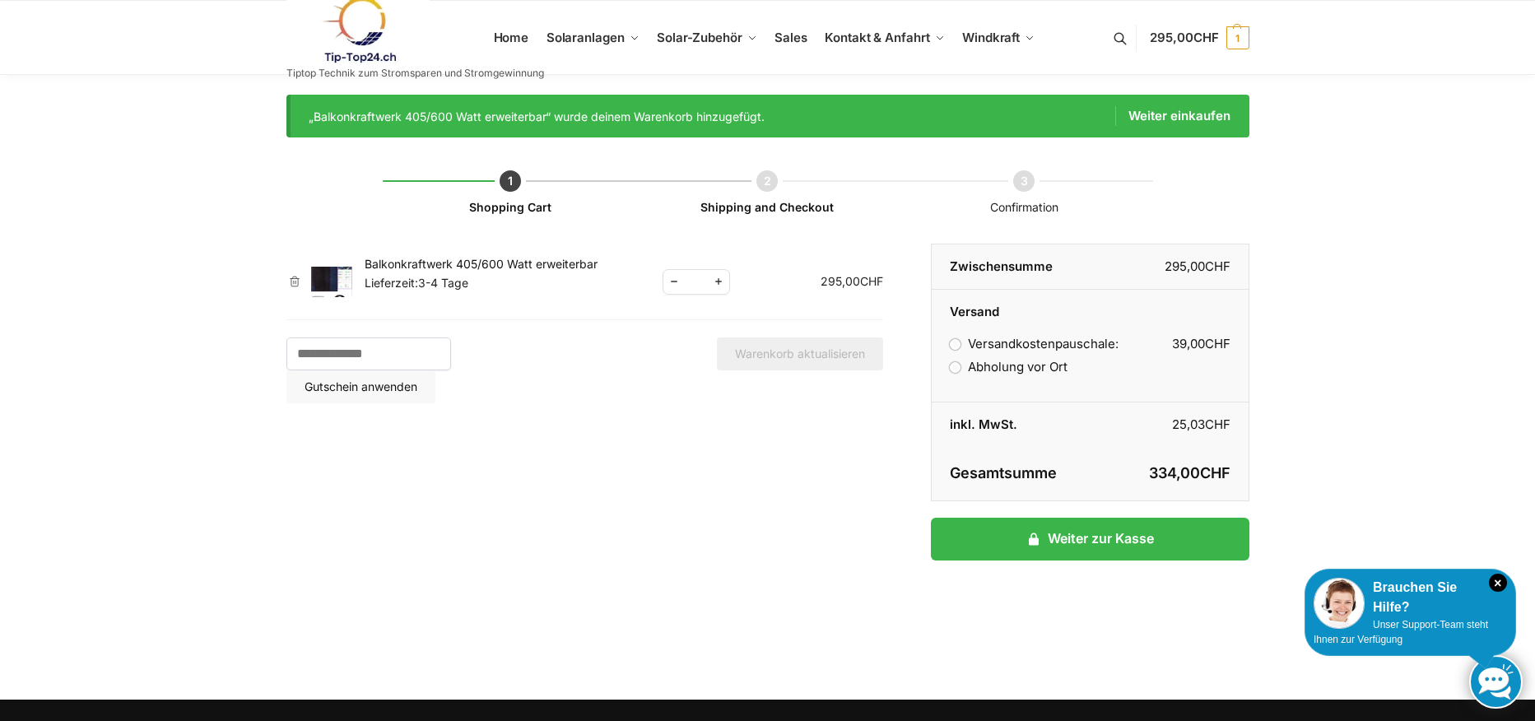
click at [957, 367] on label "Abholung vor Ort" at bounding box center [1008, 367] width 117 height 16
click at [955, 364] on label "Abholung vor Ort" at bounding box center [1008, 367] width 117 height 16
click at [955, 343] on label "Versandkostenpauschale: 39,00 CHF" at bounding box center [1034, 344] width 168 height 16
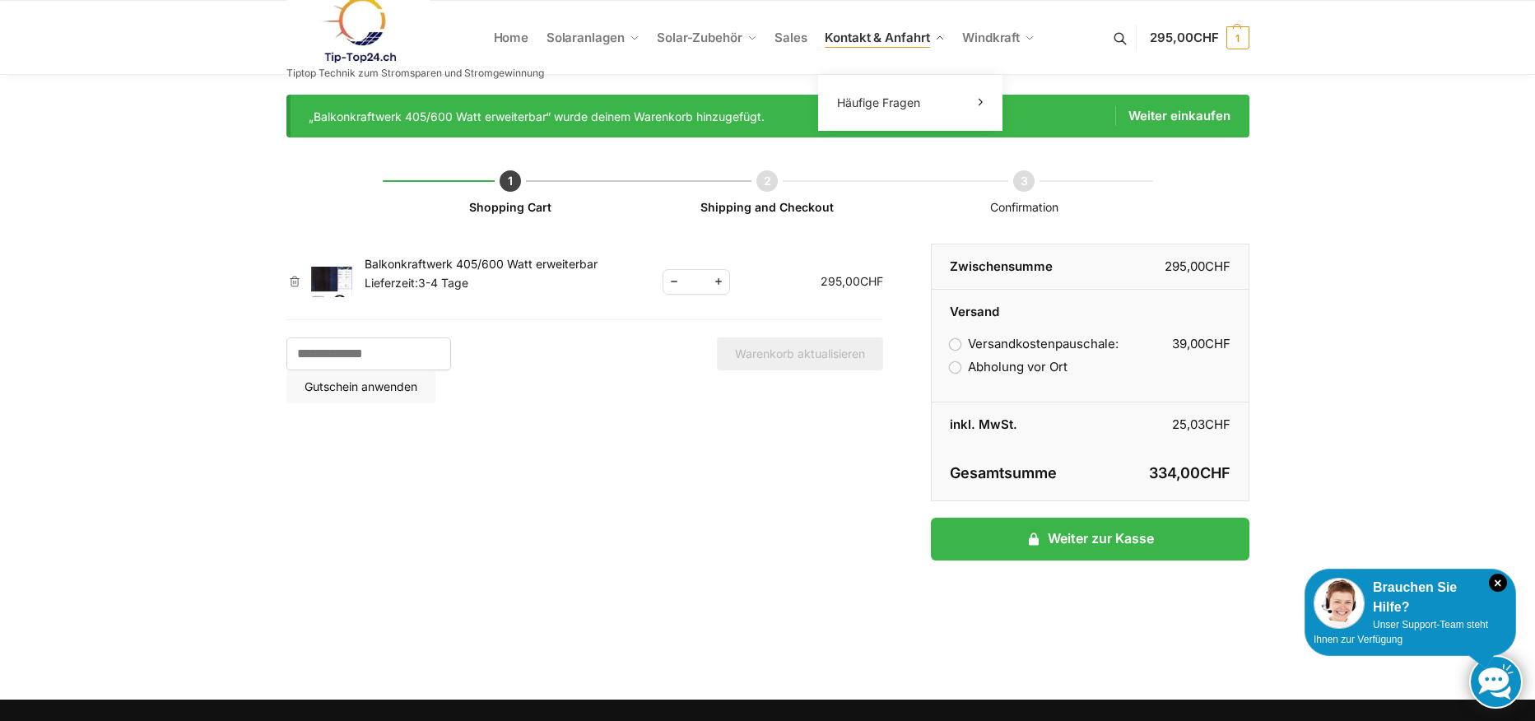
click at [890, 44] on span "Kontakt & Anfahrt" at bounding box center [877, 38] width 105 height 16
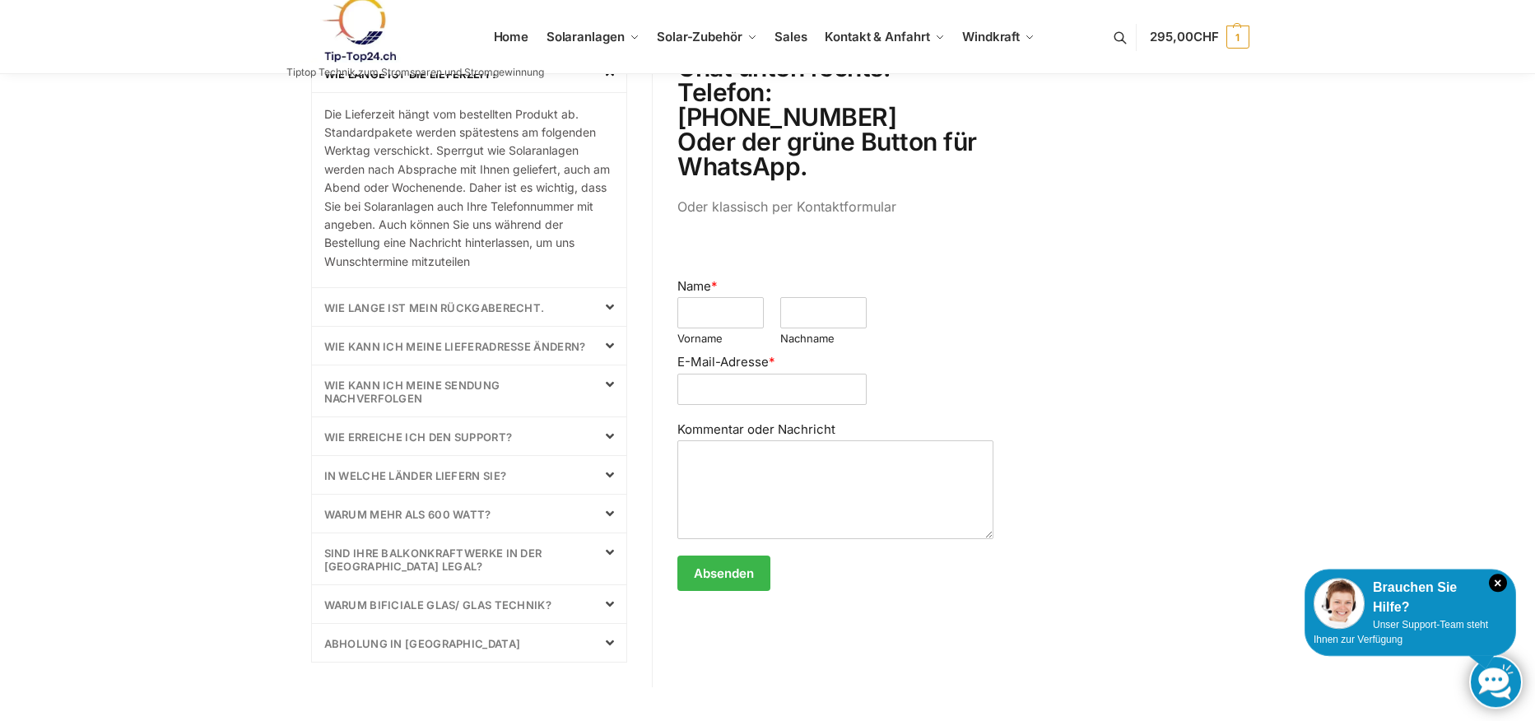
scroll to position [639, 0]
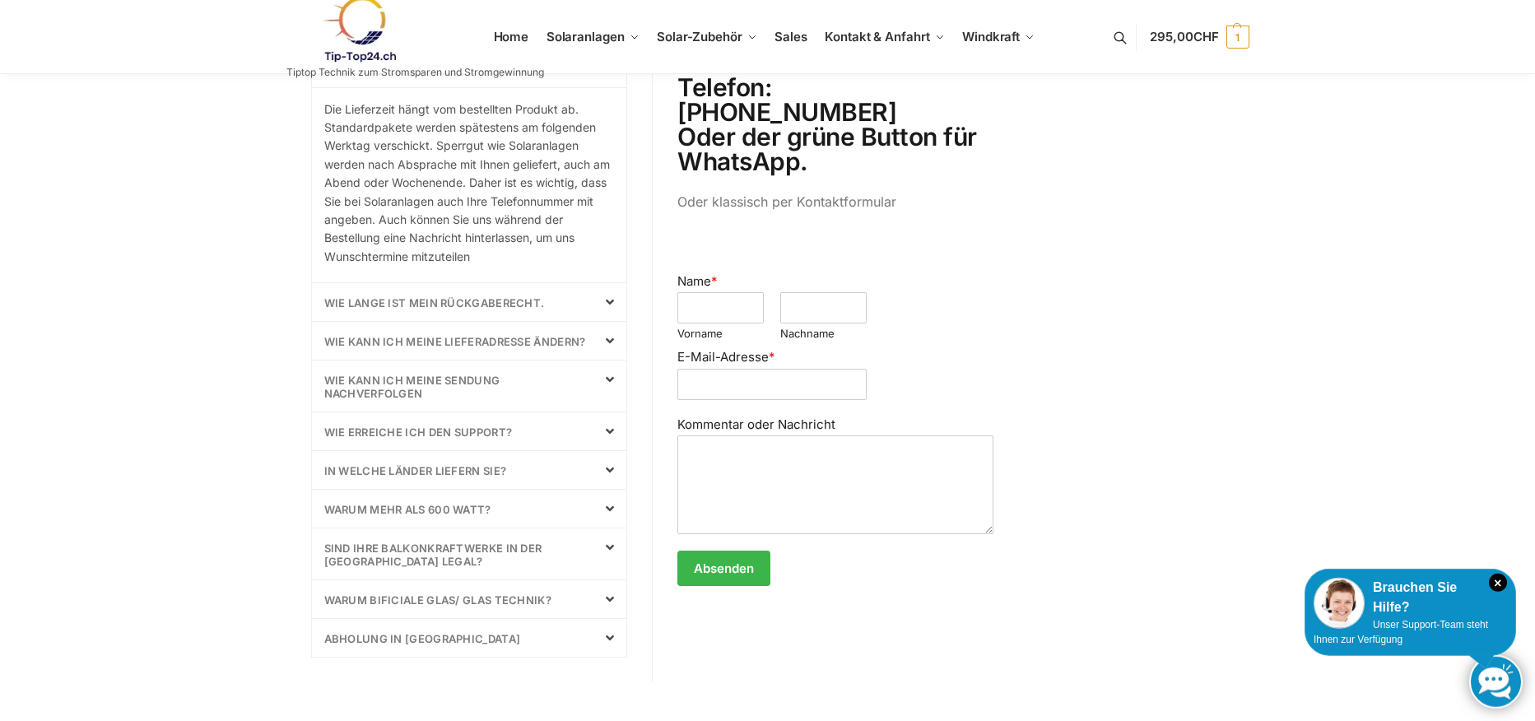
click at [608, 430] on icon at bounding box center [610, 431] width 8 height 13
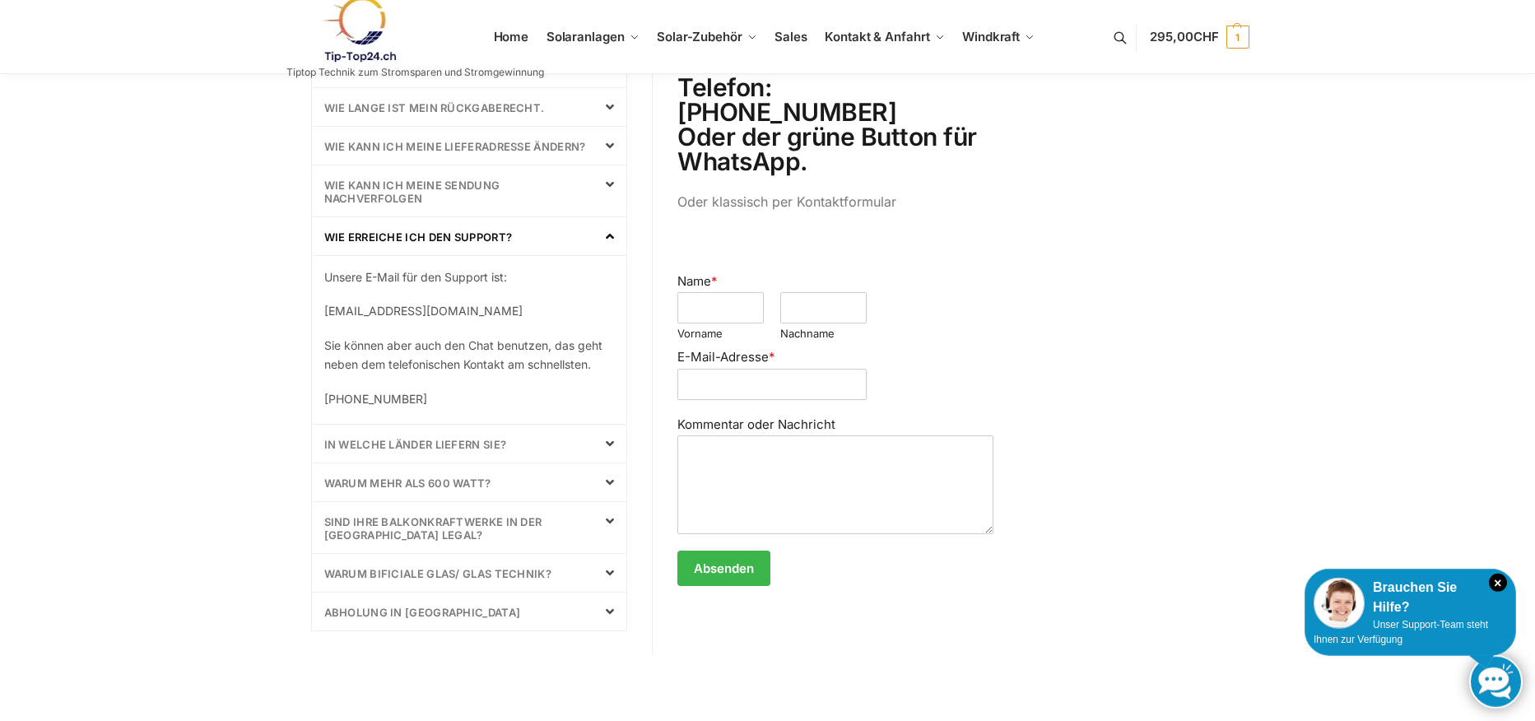
click at [612, 239] on icon at bounding box center [610, 236] width 8 height 13
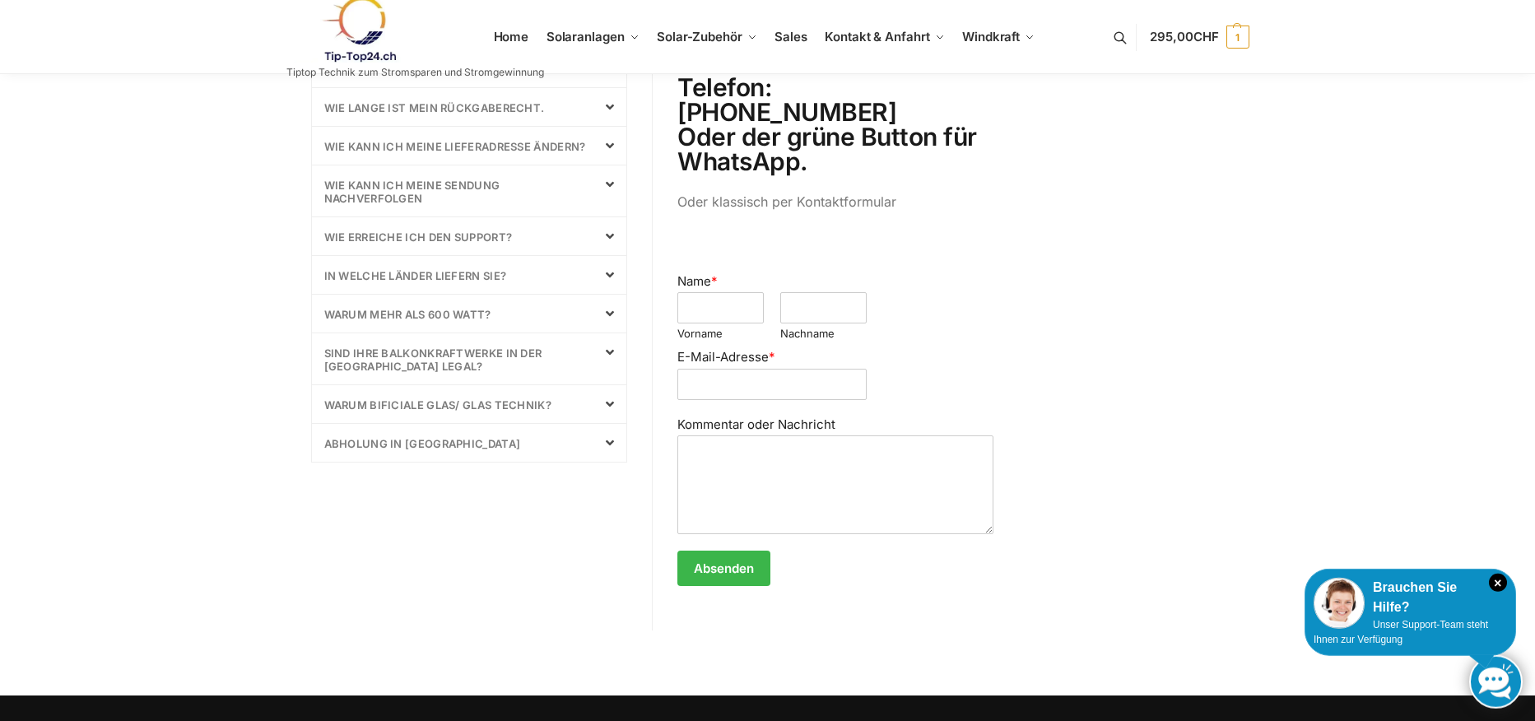
click at [607, 275] on icon at bounding box center [610, 274] width 8 height 13
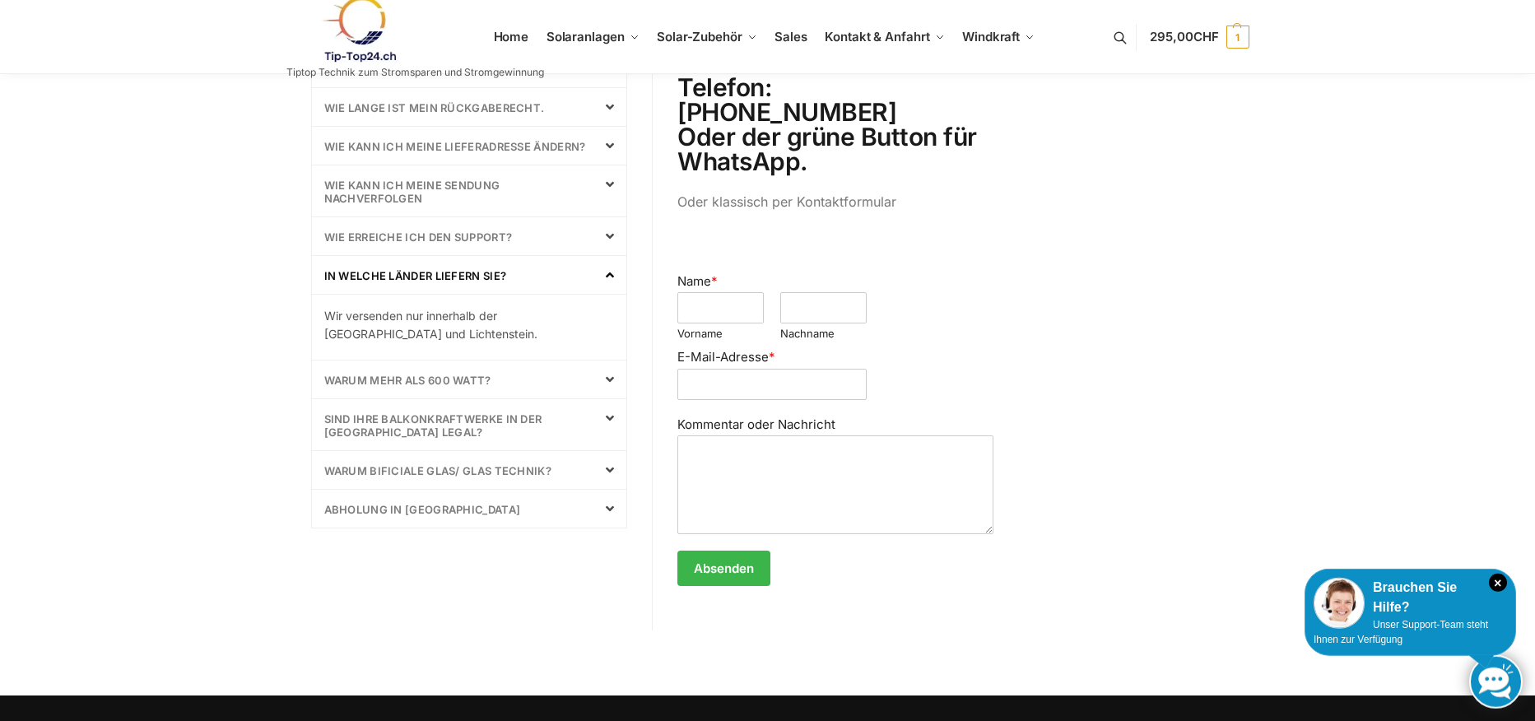
click at [611, 272] on icon at bounding box center [610, 274] width 8 height 13
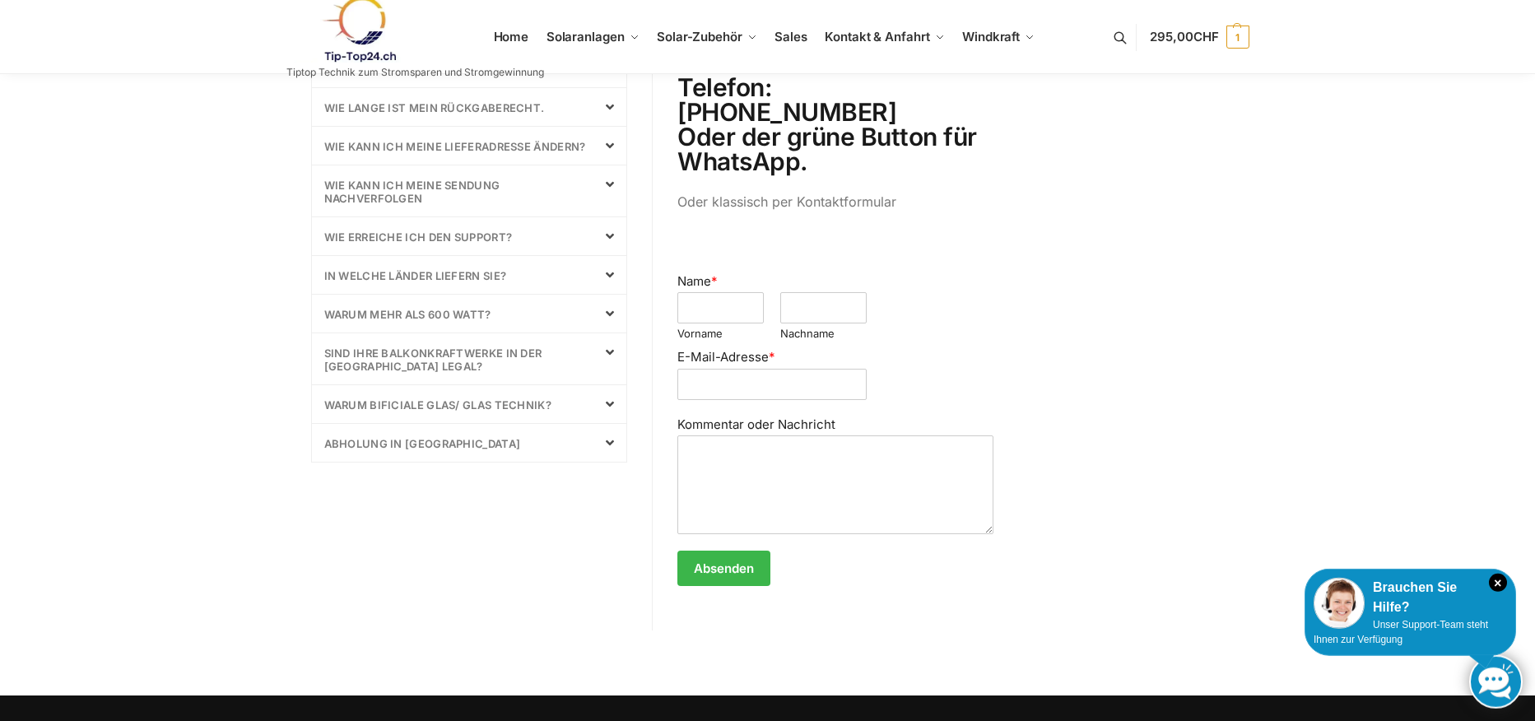
click at [603, 314] on span at bounding box center [604, 313] width 20 height 13
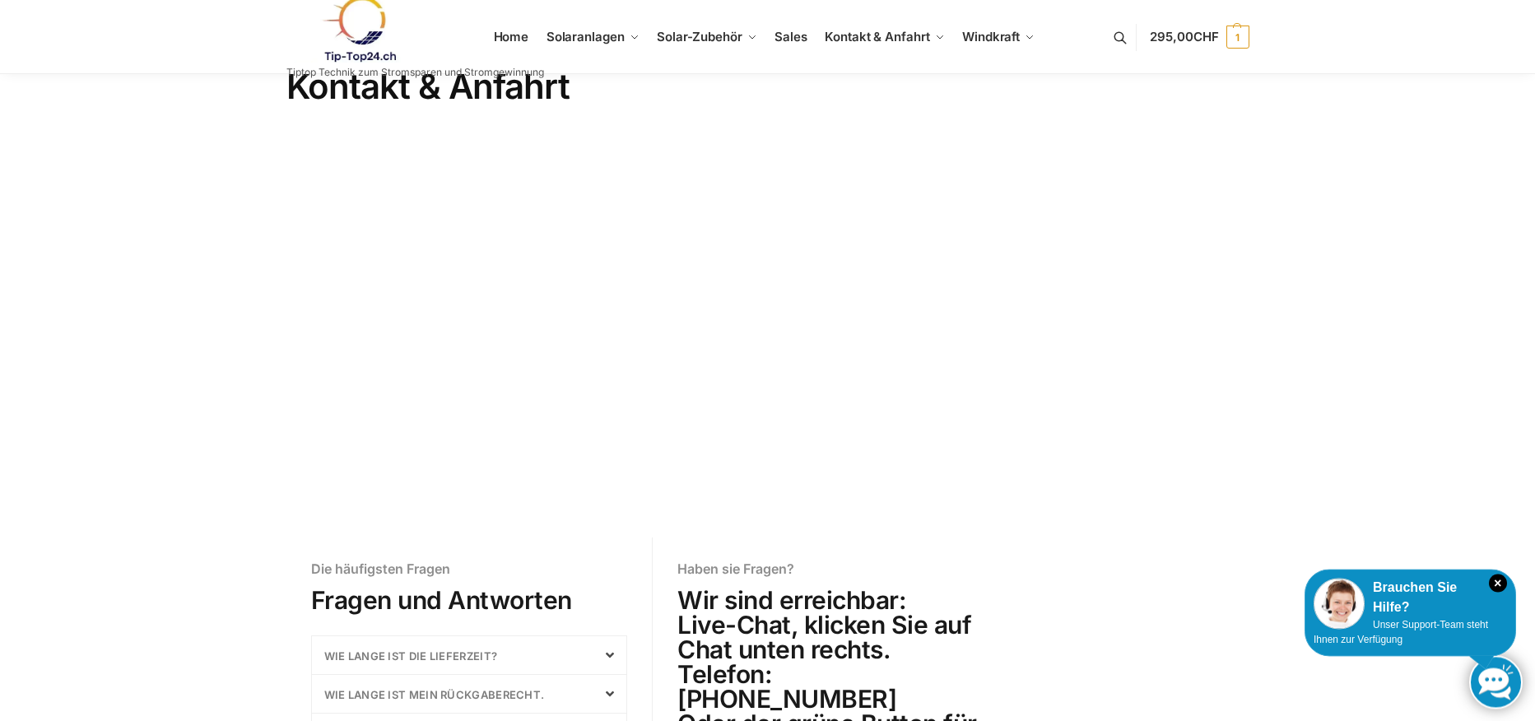
scroll to position [43, 0]
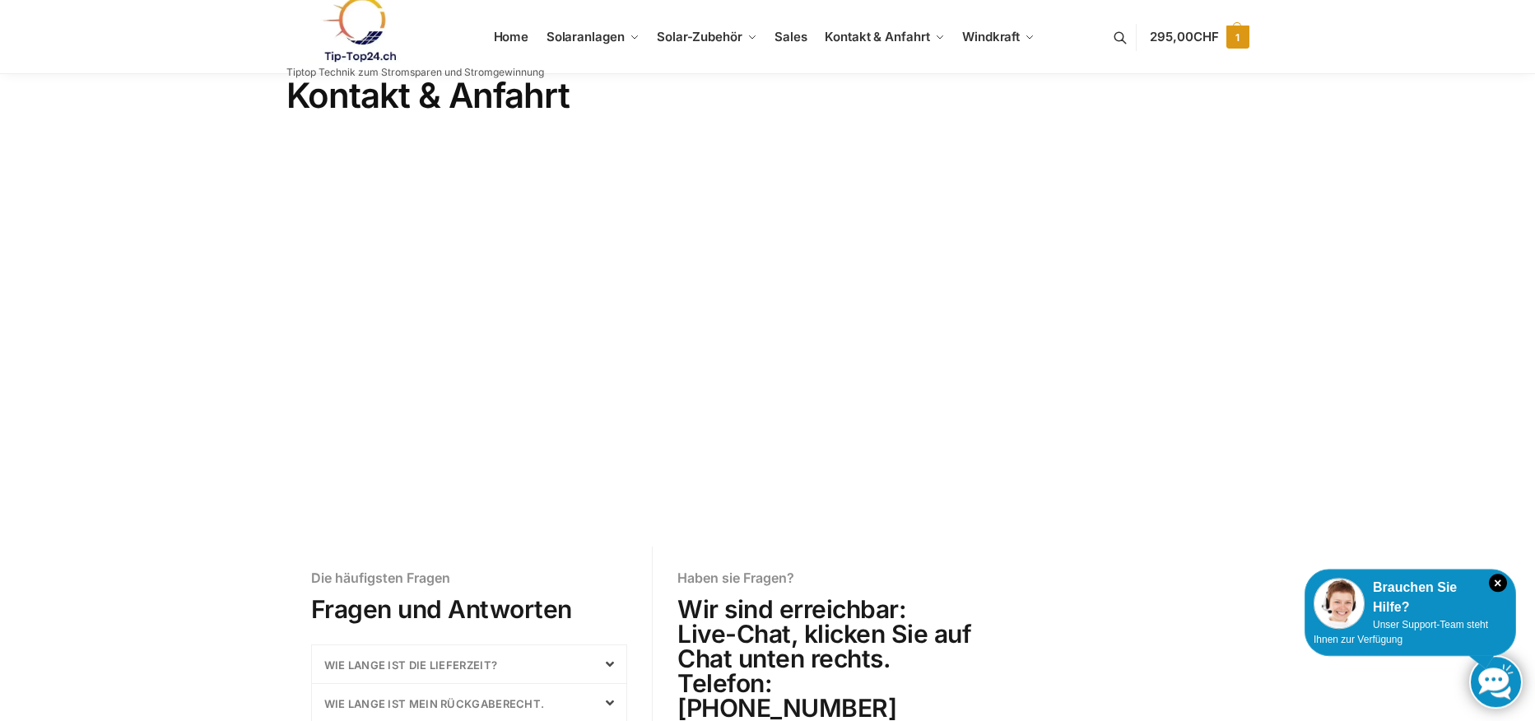
click at [1187, 36] on span "295,00 CHF" at bounding box center [1184, 37] width 68 height 16
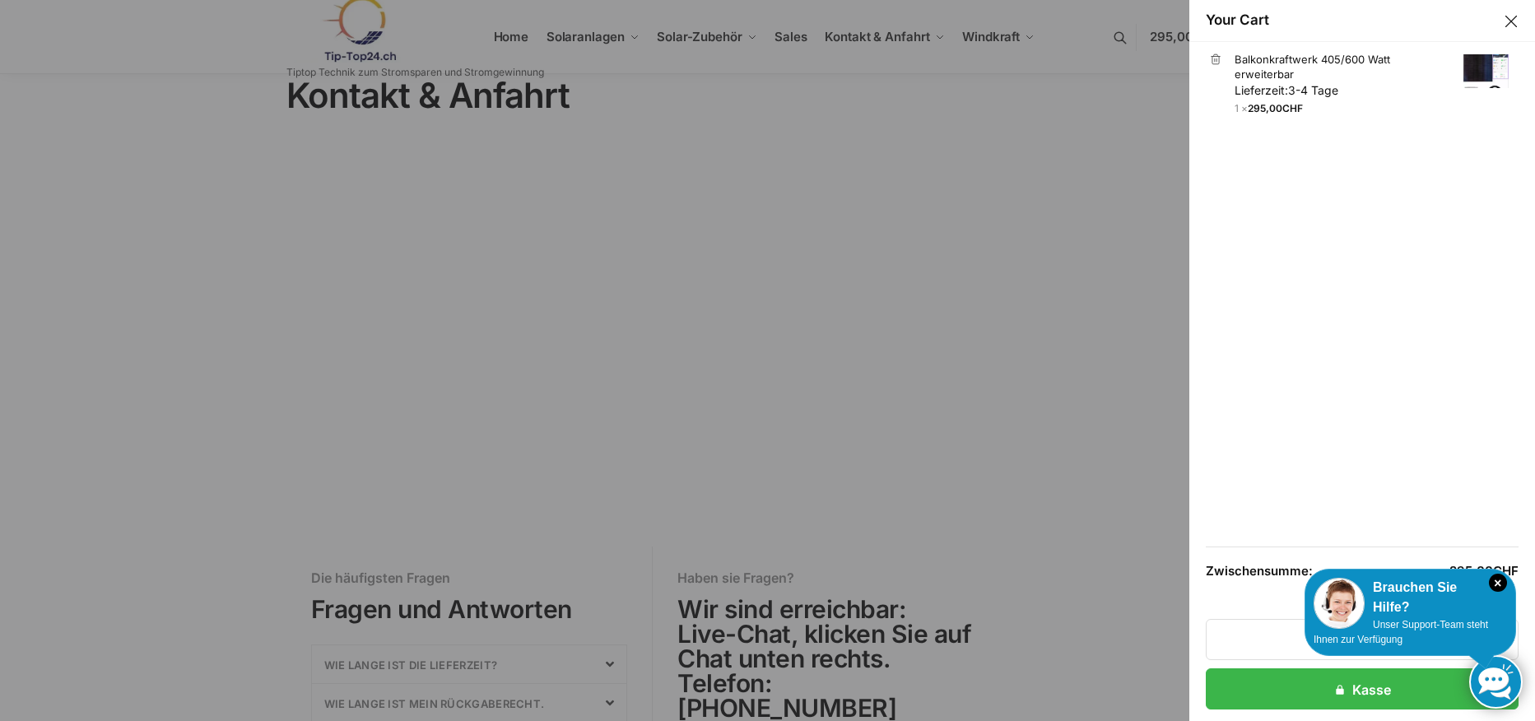
click at [1312, 90] on span "3-4 Tage" at bounding box center [1313, 90] width 50 height 14
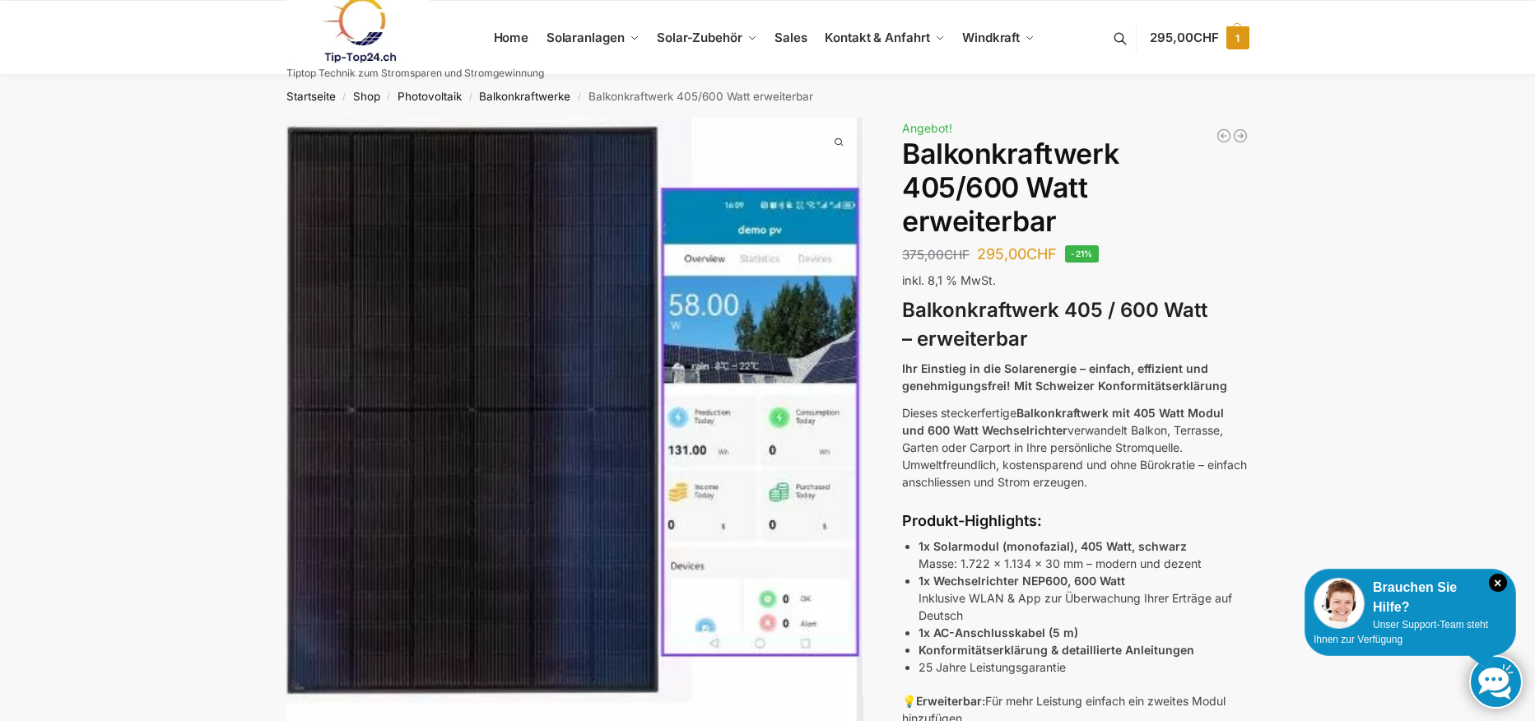
click at [1198, 42] on span "CHF" at bounding box center [1206, 38] width 26 height 16
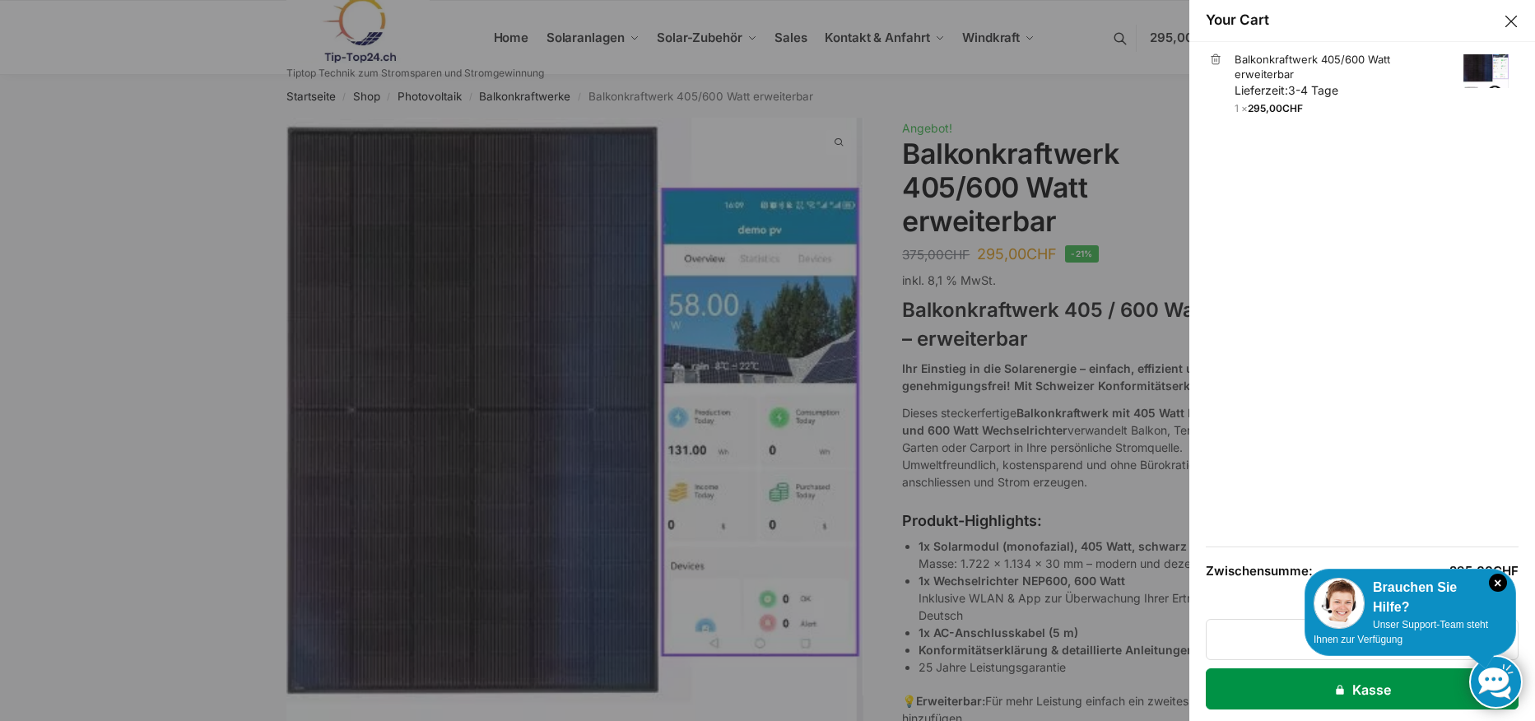
click at [1307, 696] on link "Kasse" at bounding box center [1362, 688] width 313 height 41
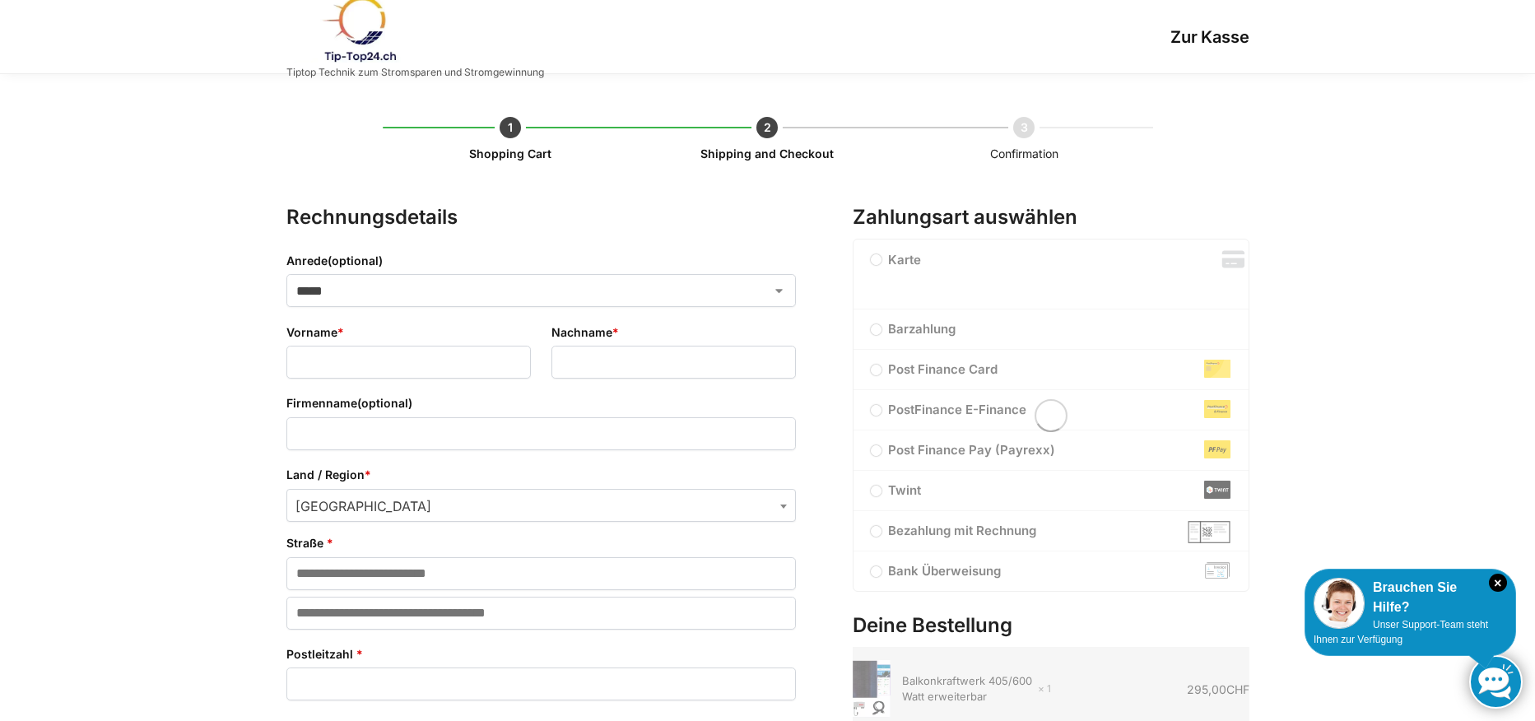
select select "**"
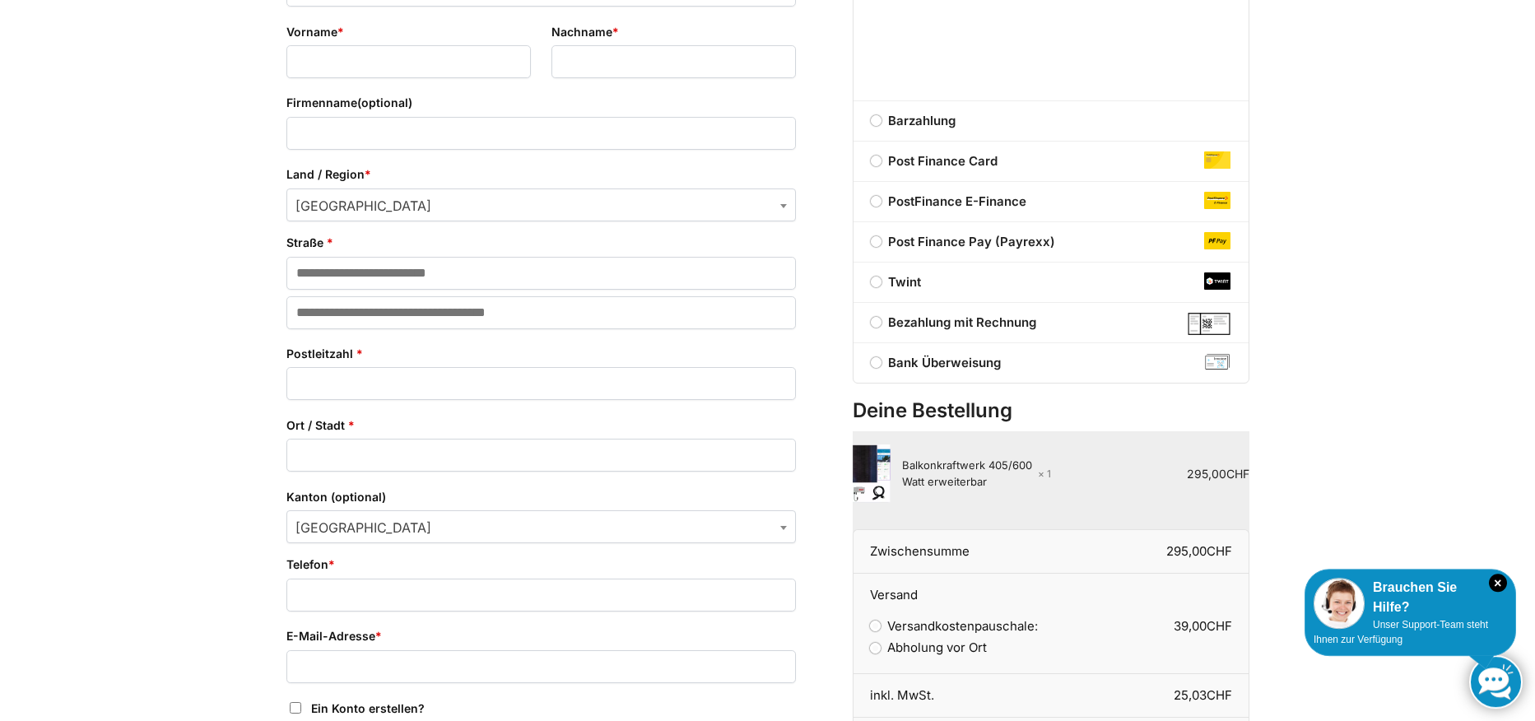
scroll to position [227, 0]
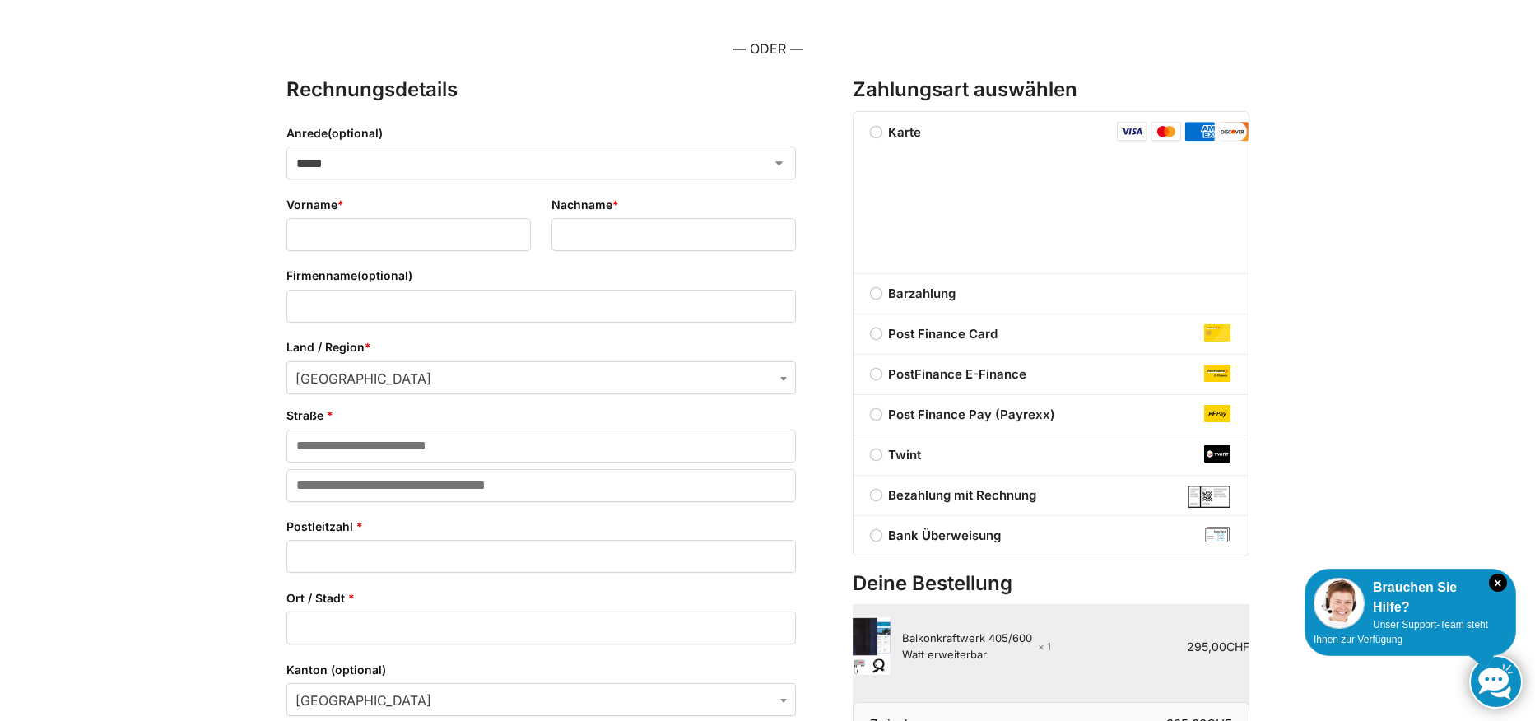
click at [876, 458] on label "Twint" at bounding box center [1050, 455] width 395 height 20
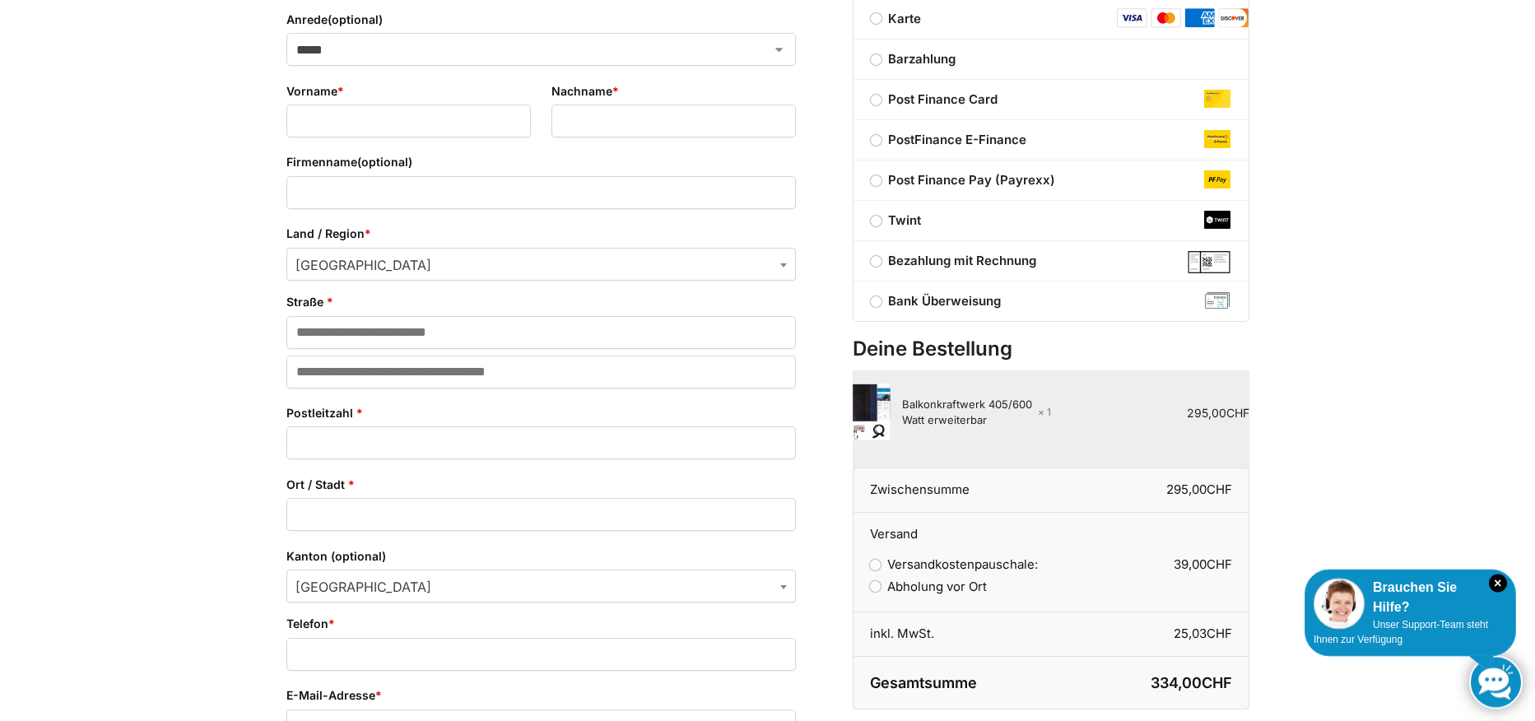
scroll to position [253, 0]
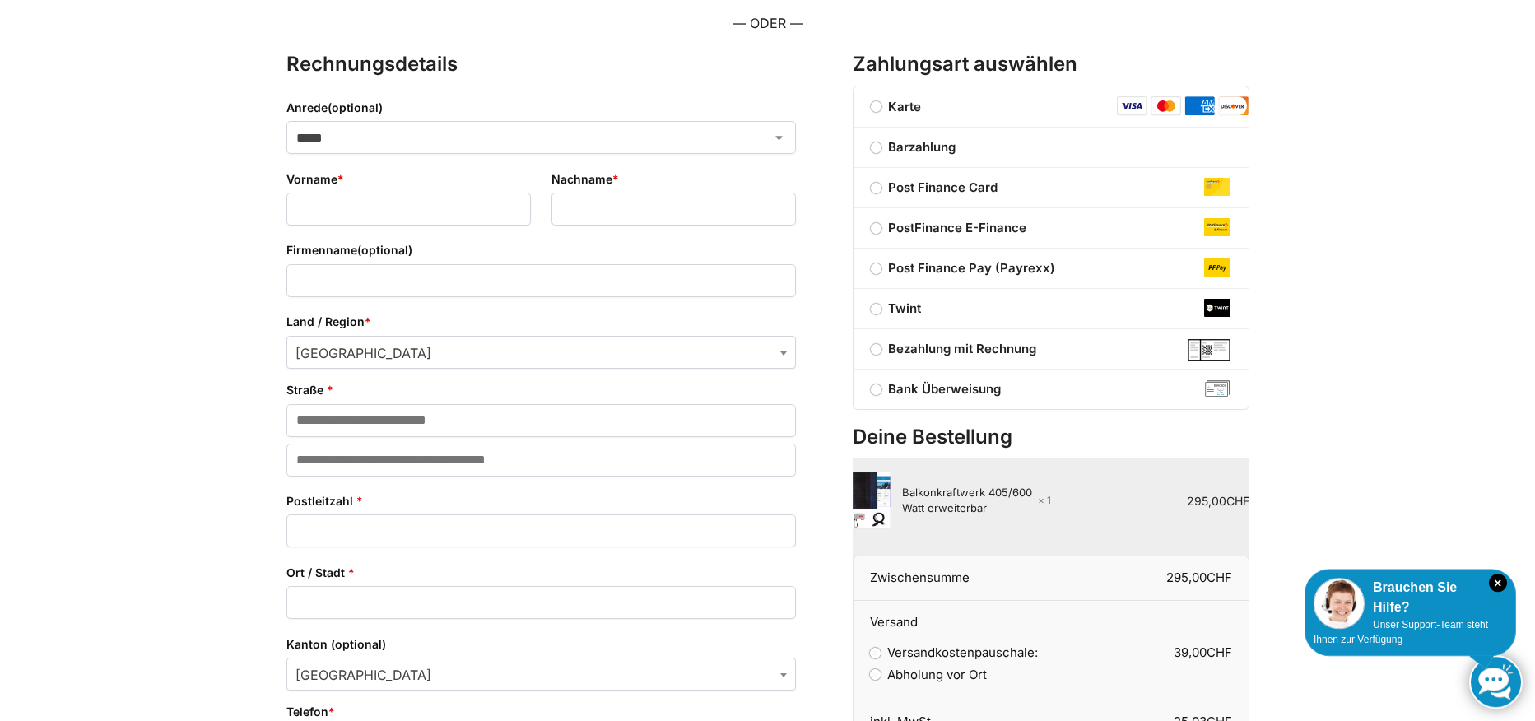
click at [286, 121] on select "***** **** **** ******" at bounding box center [540, 137] width 509 height 33
select select "*"
click option "****" at bounding box center [0, 0] width 0 height 0
click at [414, 212] on input "Vorname *" at bounding box center [408, 209] width 244 height 33
type input "********"
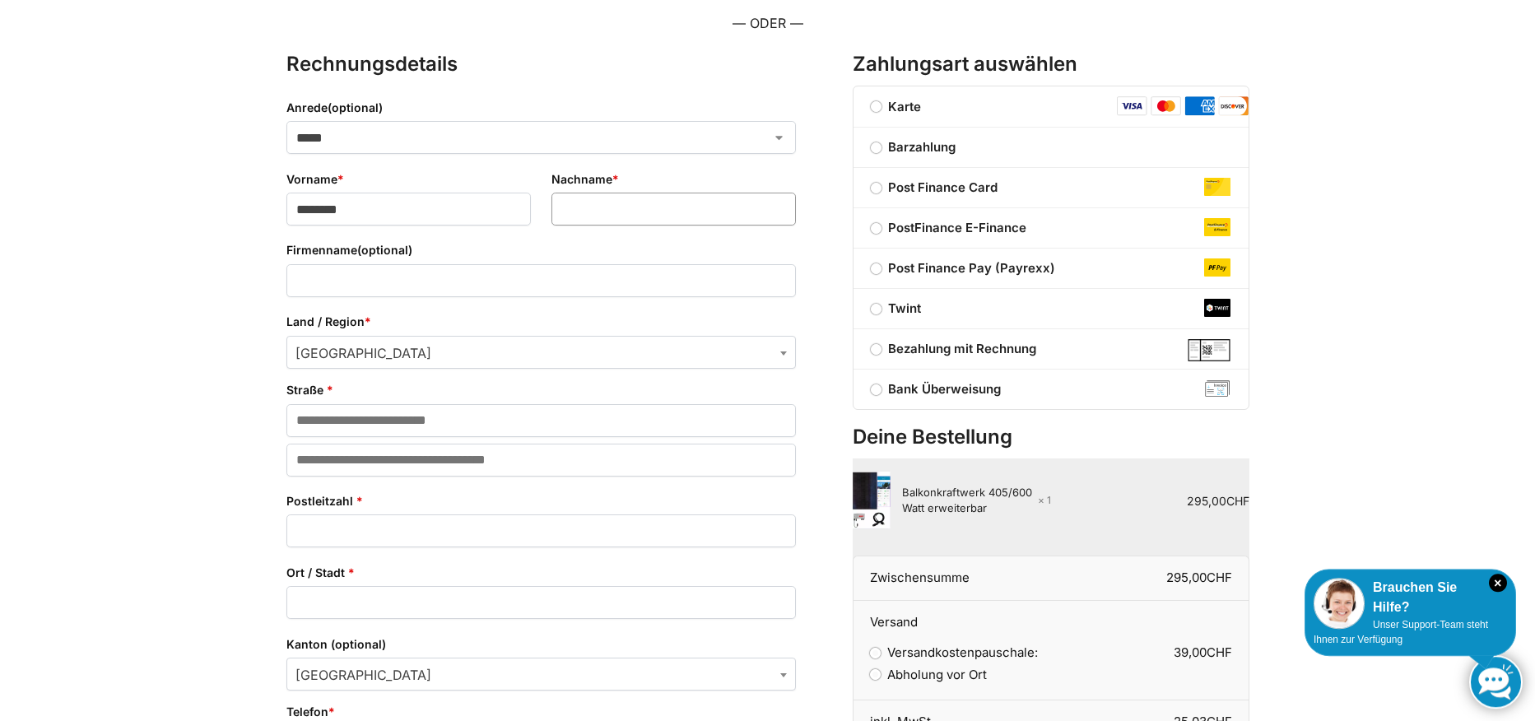
click at [667, 221] on input "Nachname *" at bounding box center [673, 209] width 244 height 33
type input "*******"
click at [401, 423] on input "Straße *" at bounding box center [540, 420] width 509 height 33
type input "**********"
click at [359, 531] on input "Postleitzahl *" at bounding box center [540, 530] width 509 height 33
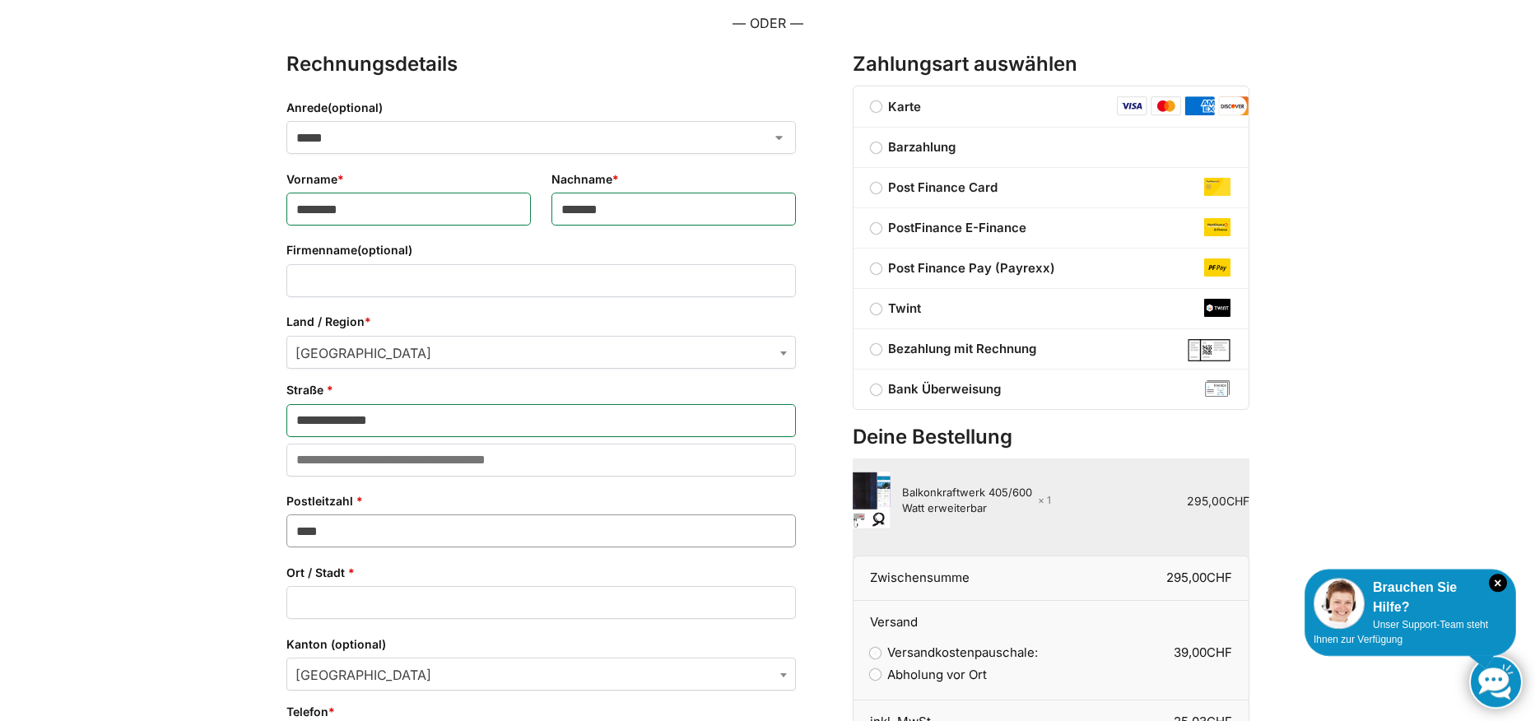
type input "****"
click at [353, 600] on input "Ort / Stadt *" at bounding box center [540, 602] width 509 height 33
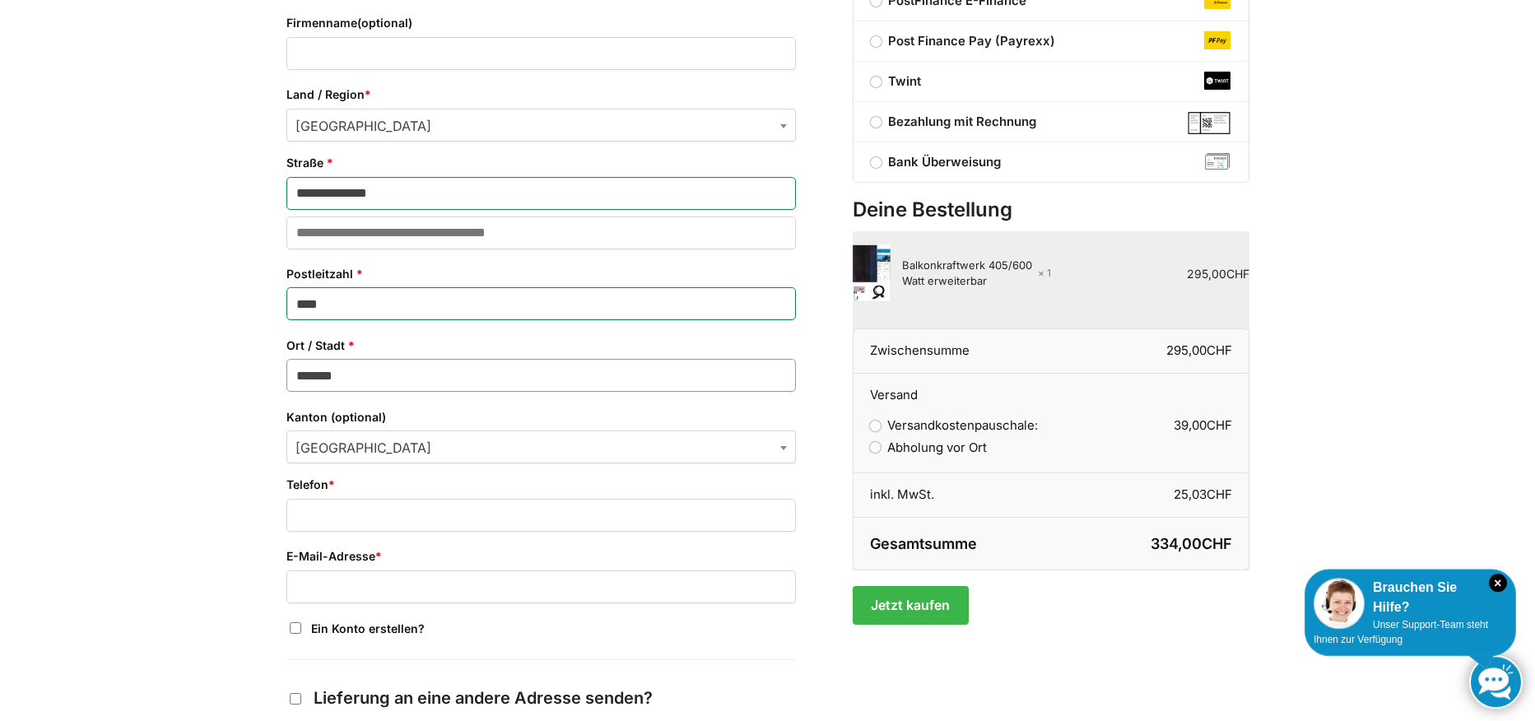
scroll to position [480, 0]
type input "*******"
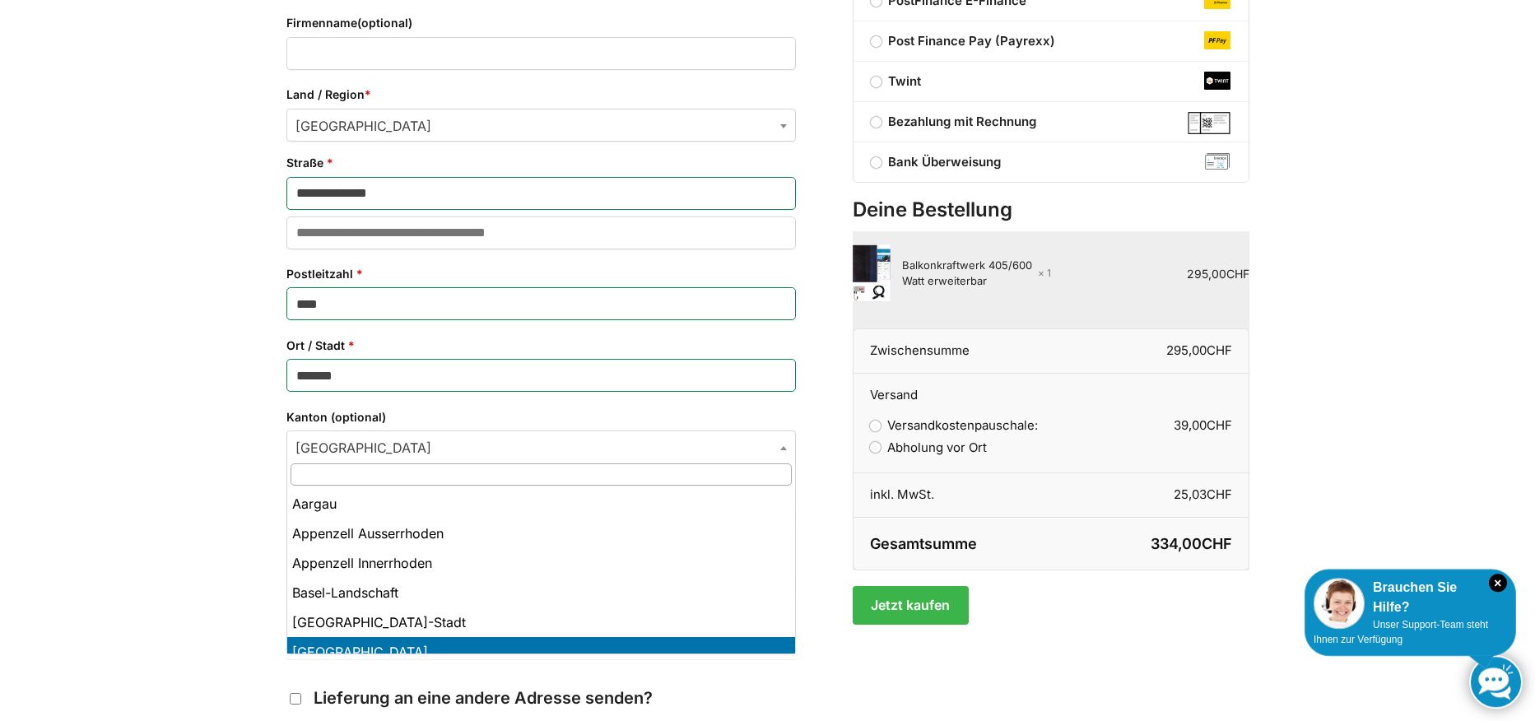
click at [783, 448] on b "Kanton" at bounding box center [783, 448] width 7 height 4
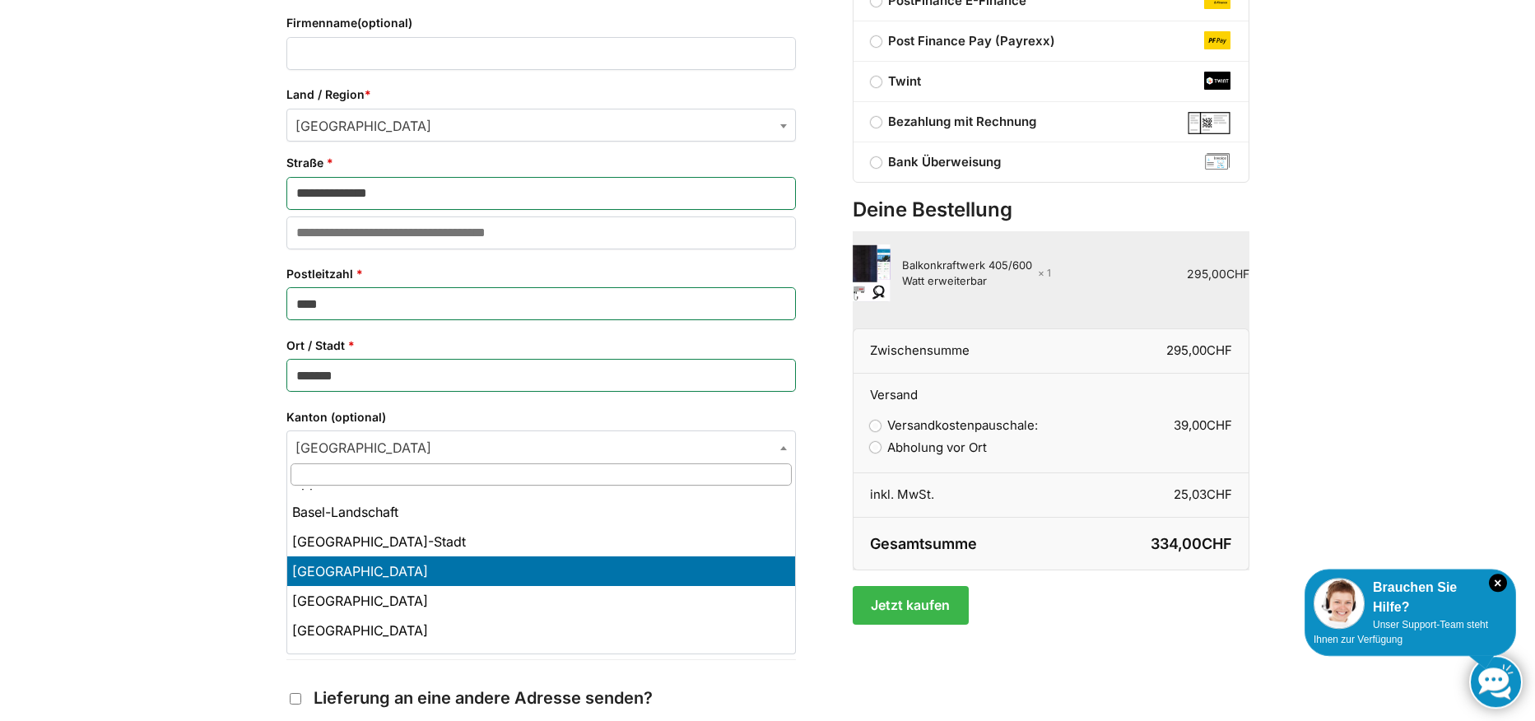
click at [546, 474] on input "text" at bounding box center [540, 474] width 501 height 22
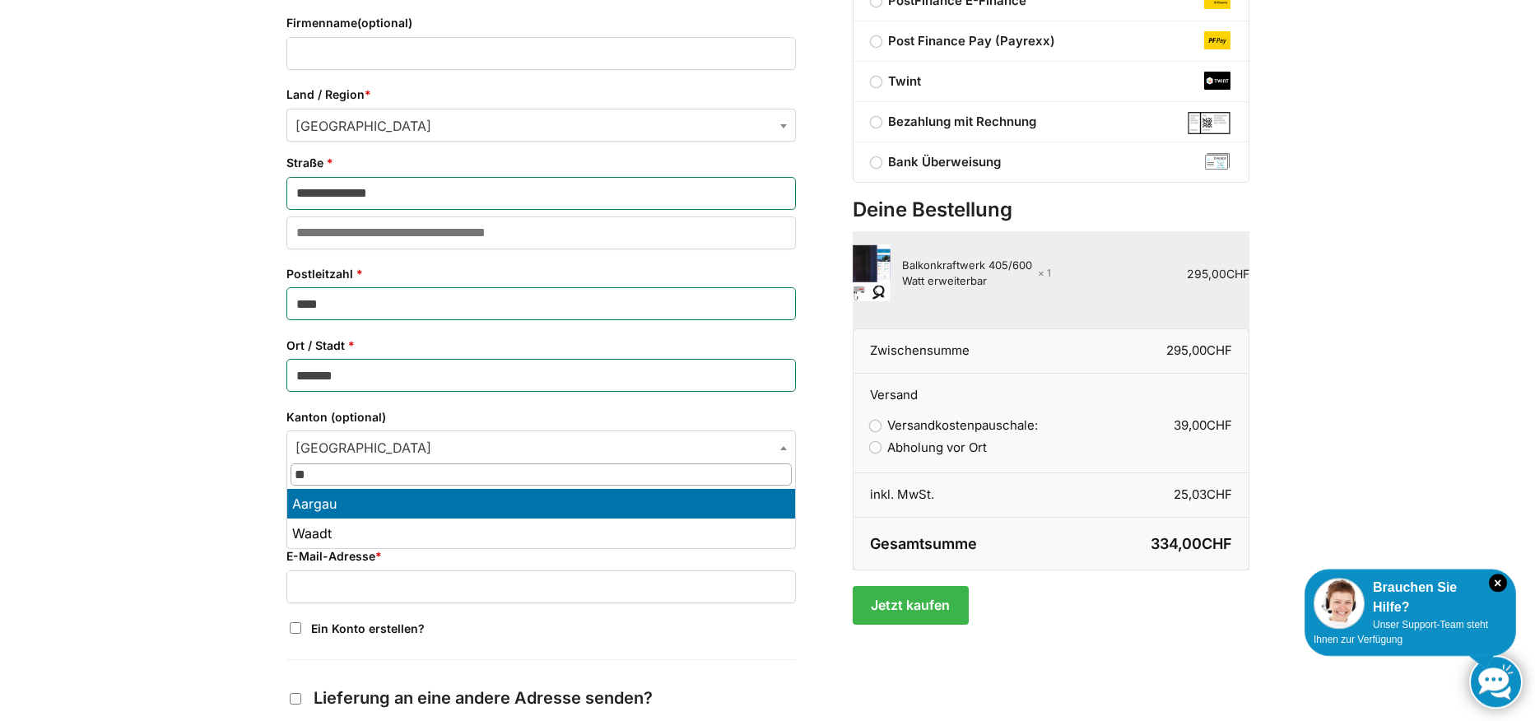
type input "**"
select select "**"
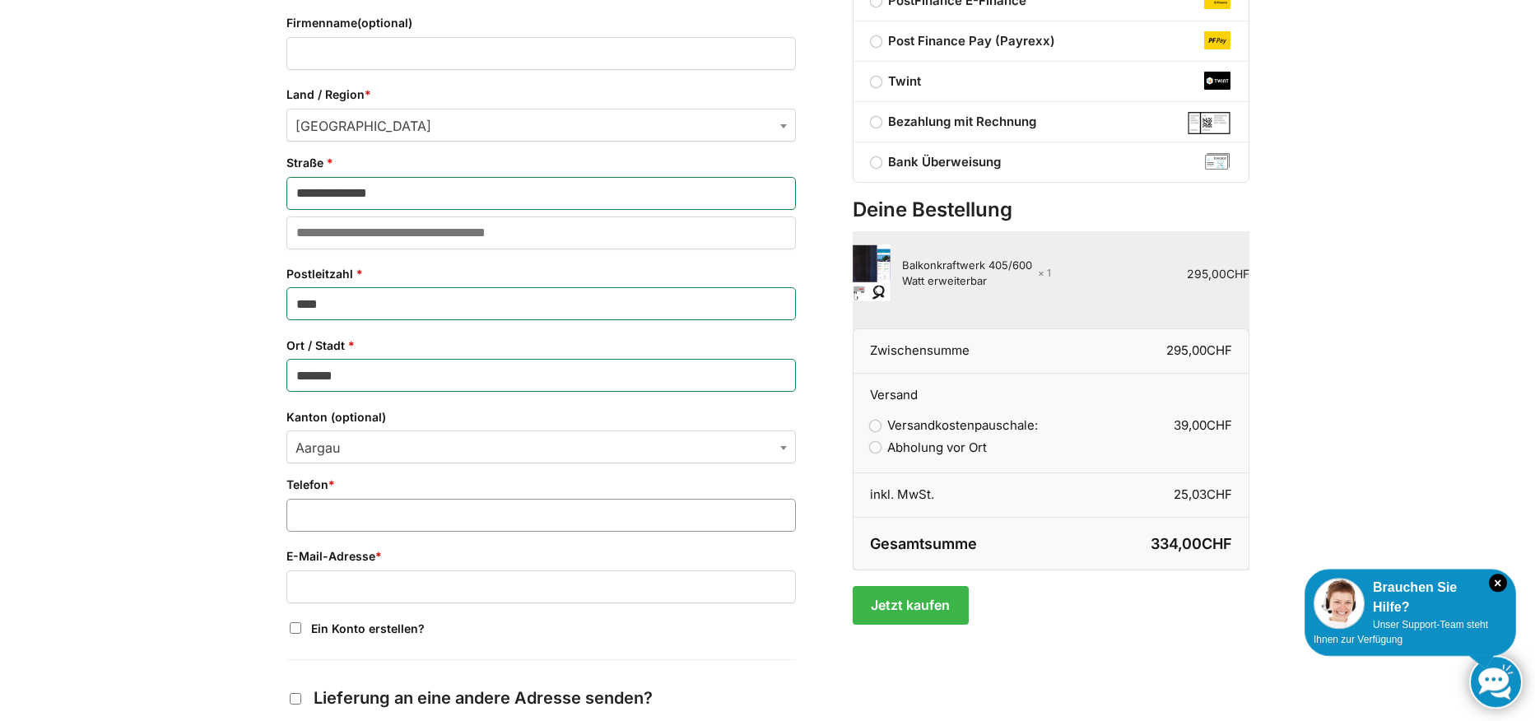
click at [426, 509] on input "Telefon *" at bounding box center [540, 515] width 509 height 33
type input "**********"
click at [393, 582] on input "E-Mail-Adresse *" at bounding box center [540, 586] width 509 height 33
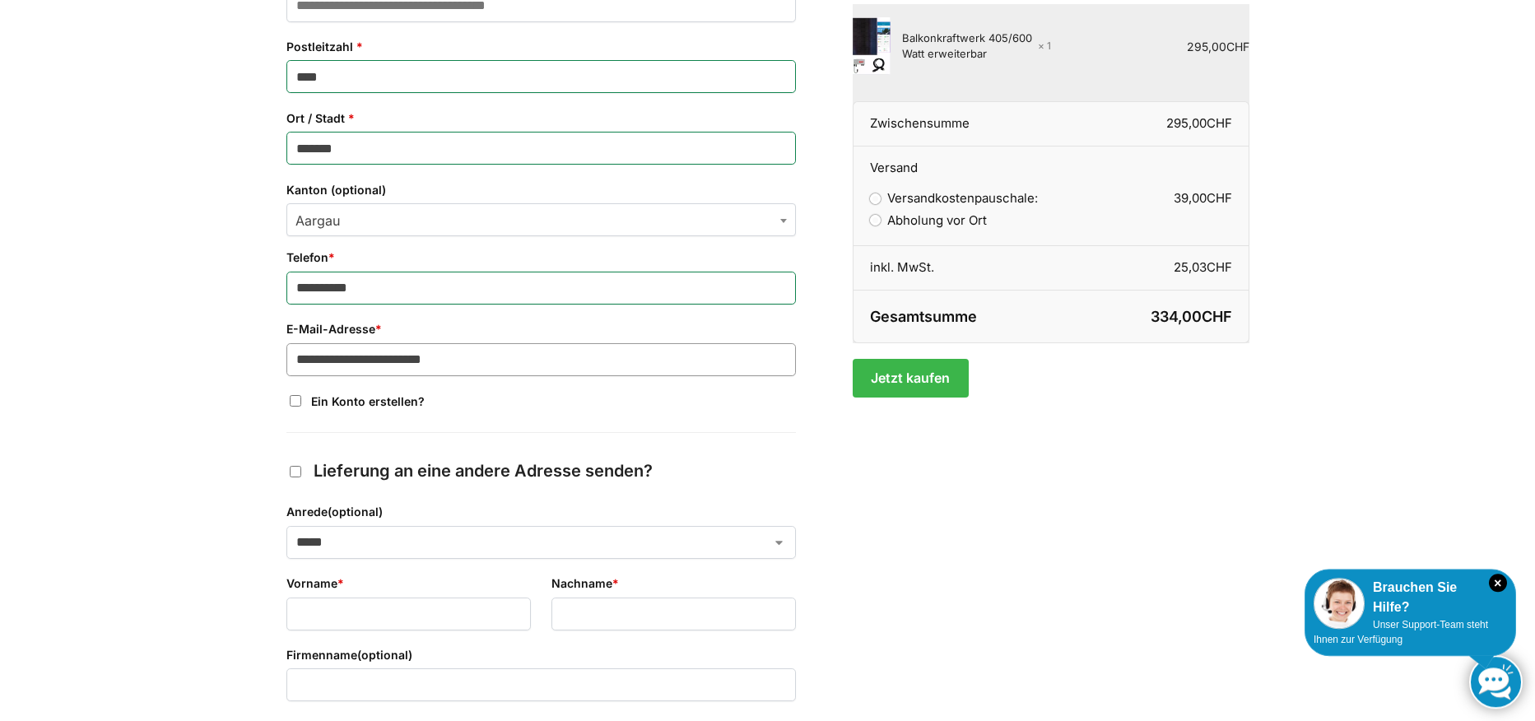
scroll to position [820, 0]
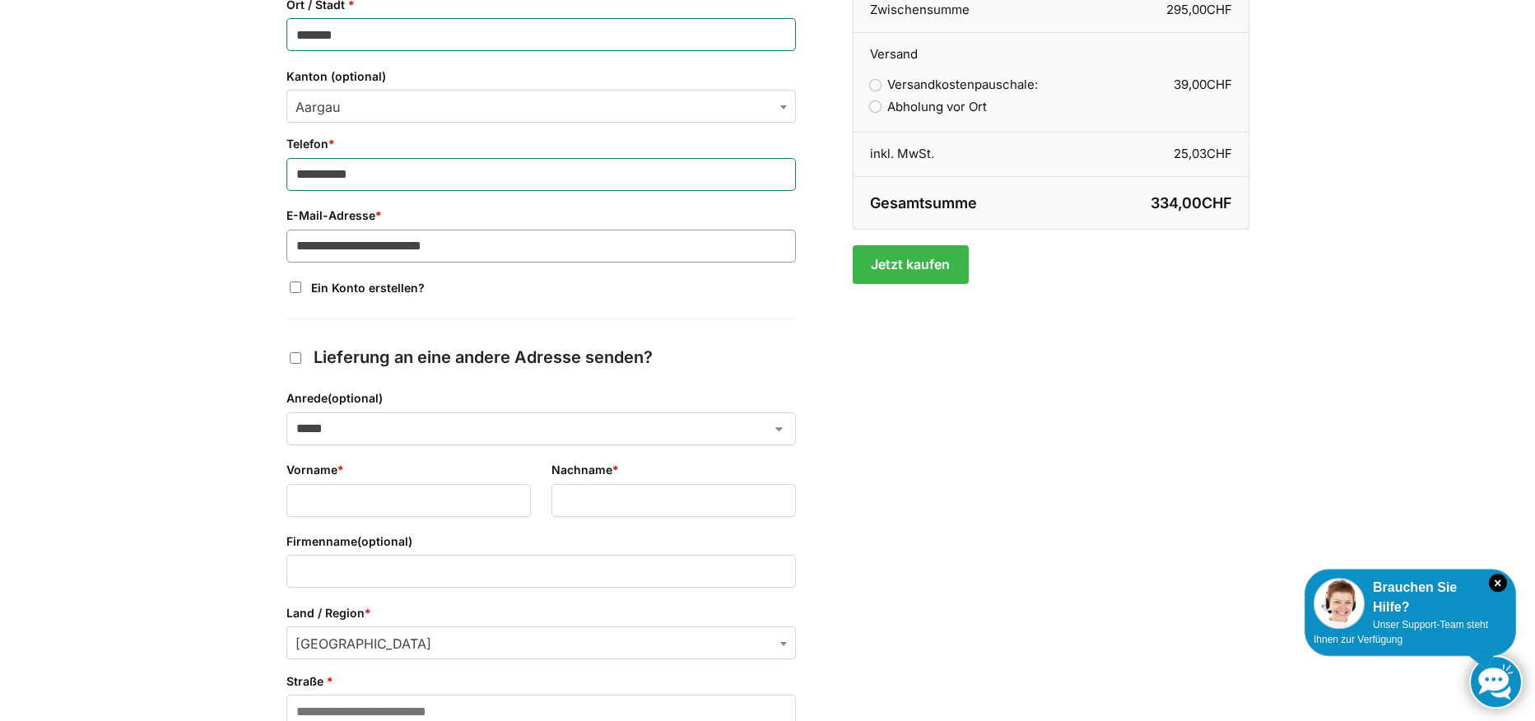
type input "**********"
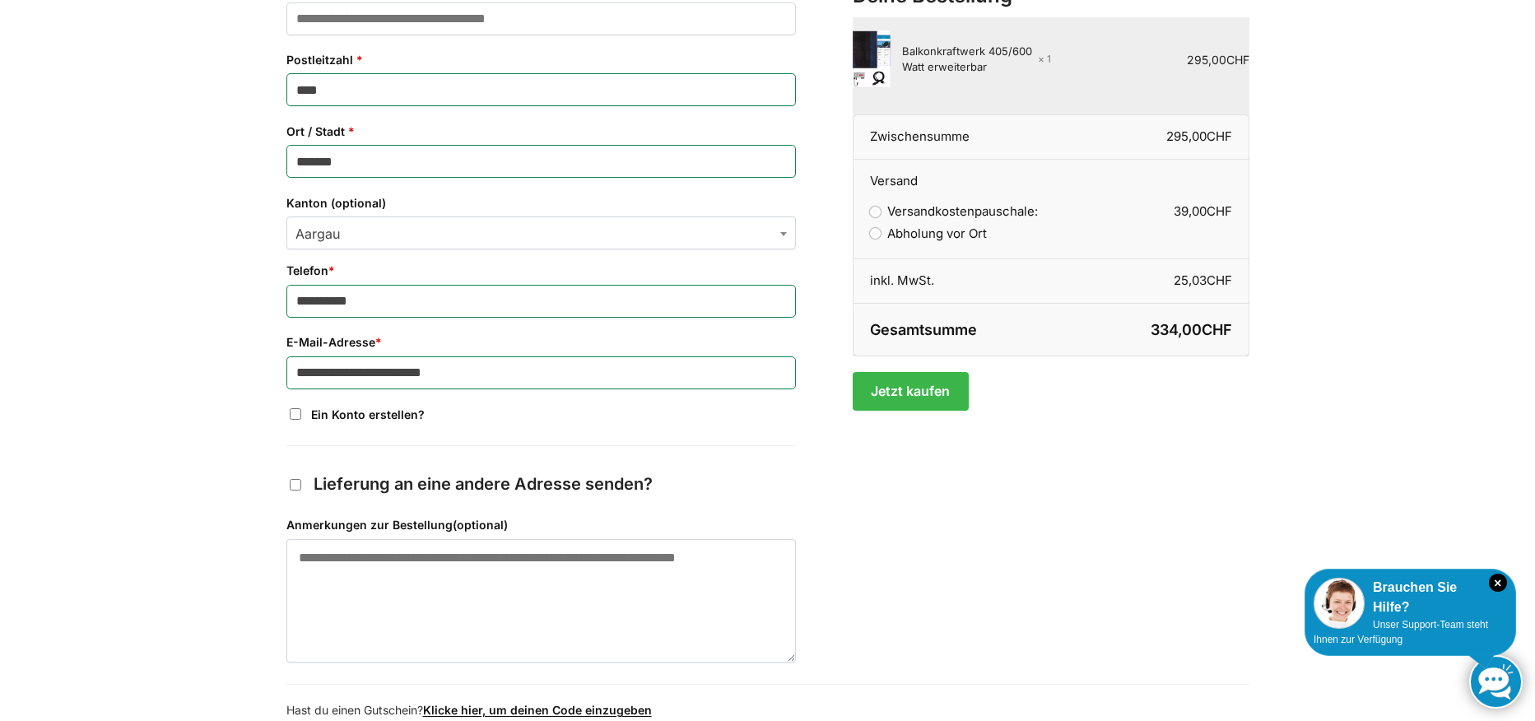
scroll to position [738, 0]
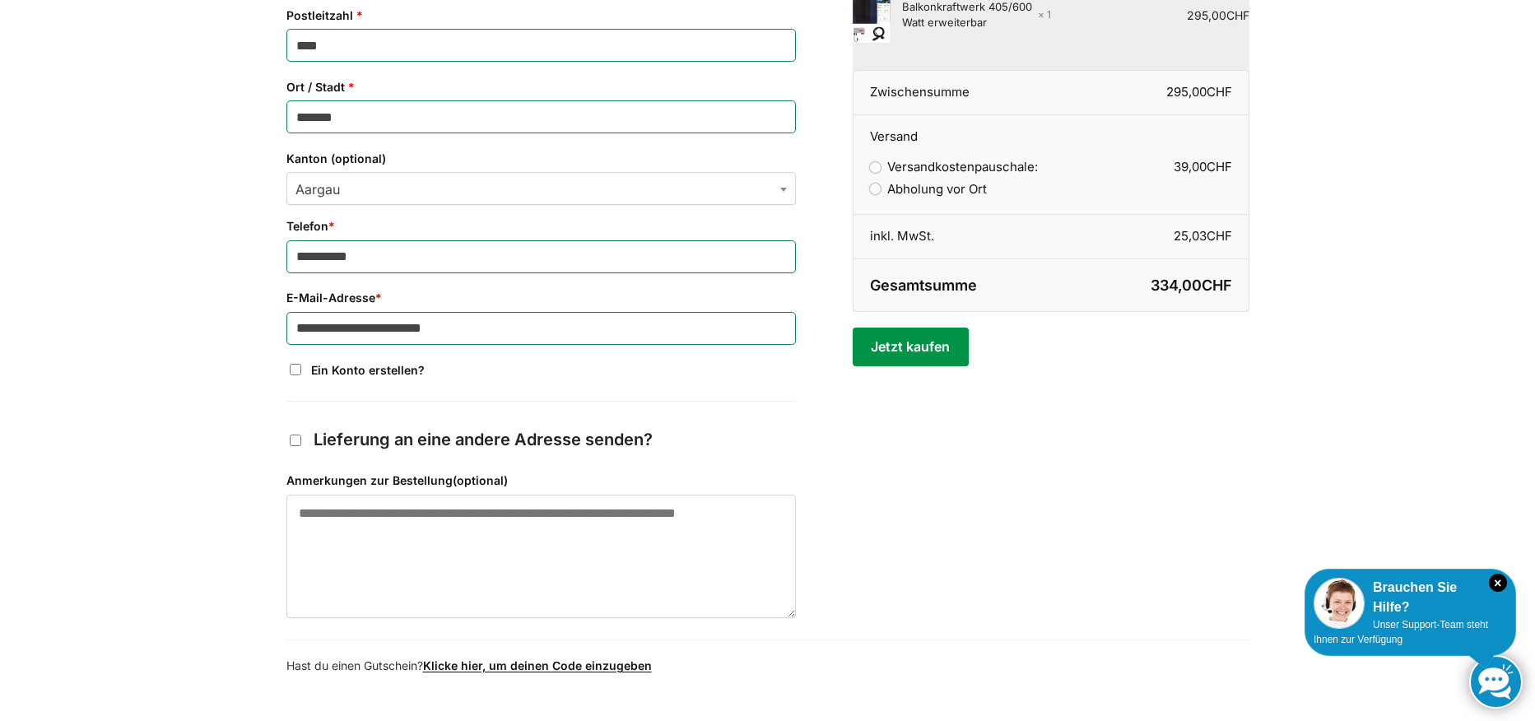
click at [923, 355] on button "Jetzt kaufen" at bounding box center [910, 347] width 116 height 38
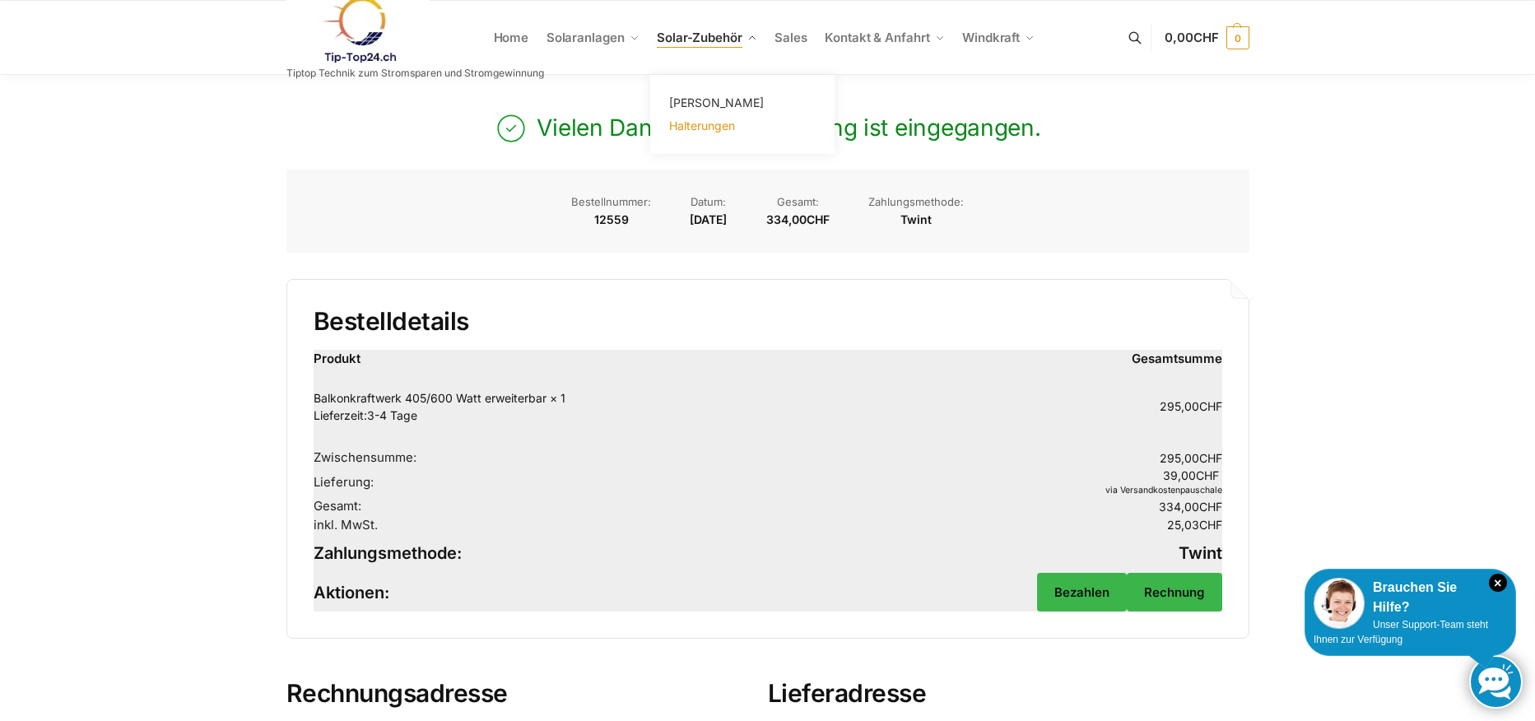
click at [704, 131] on span "Halterungen" at bounding box center [702, 125] width 66 height 14
